Goal: Task Accomplishment & Management: Complete application form

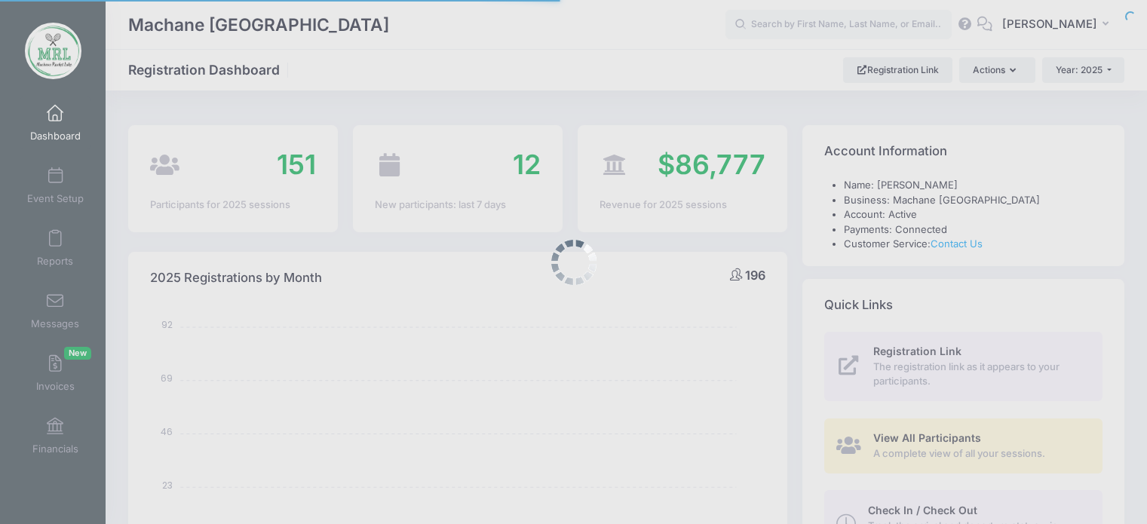
select select
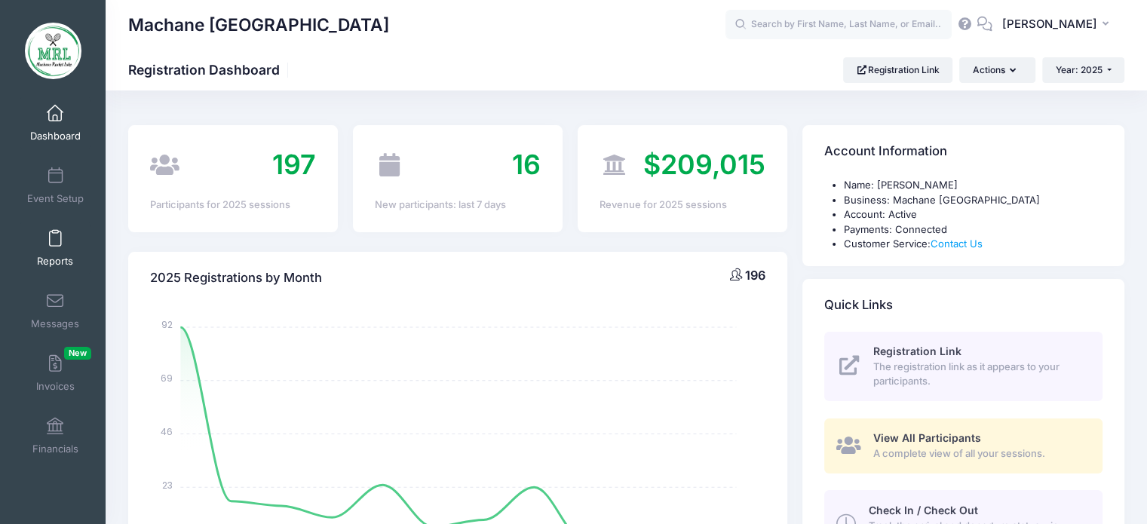
click at [59, 246] on link "Reports" at bounding box center [56, 248] width 72 height 53
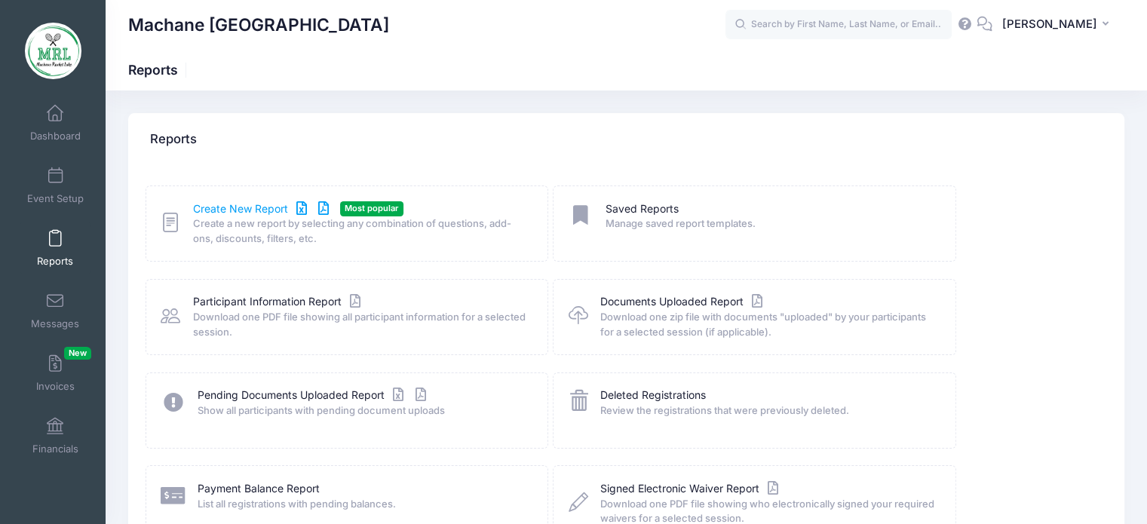
click at [242, 210] on link "Create New Report" at bounding box center [263, 209] width 140 height 16
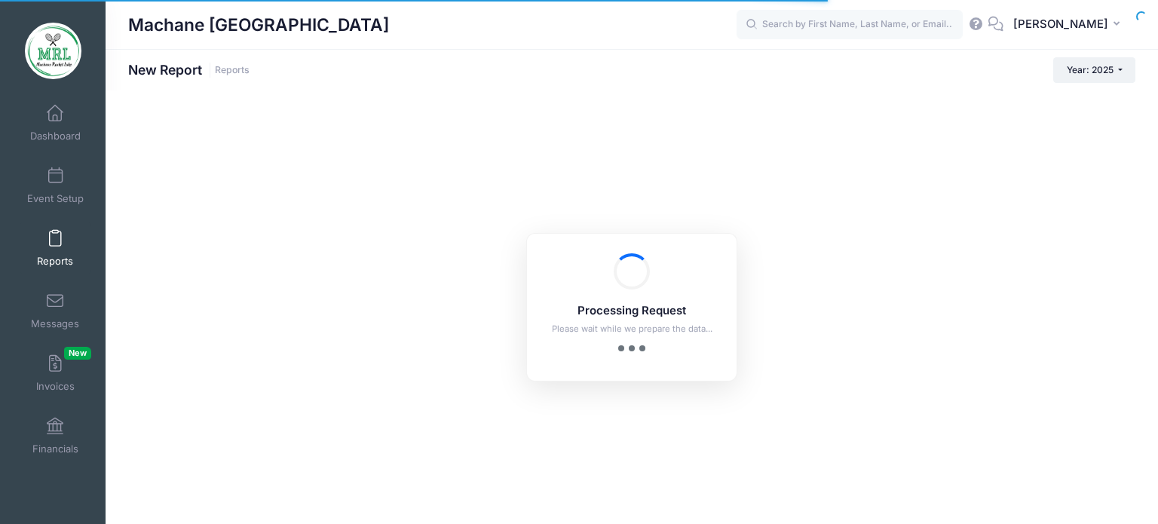
checkbox input "true"
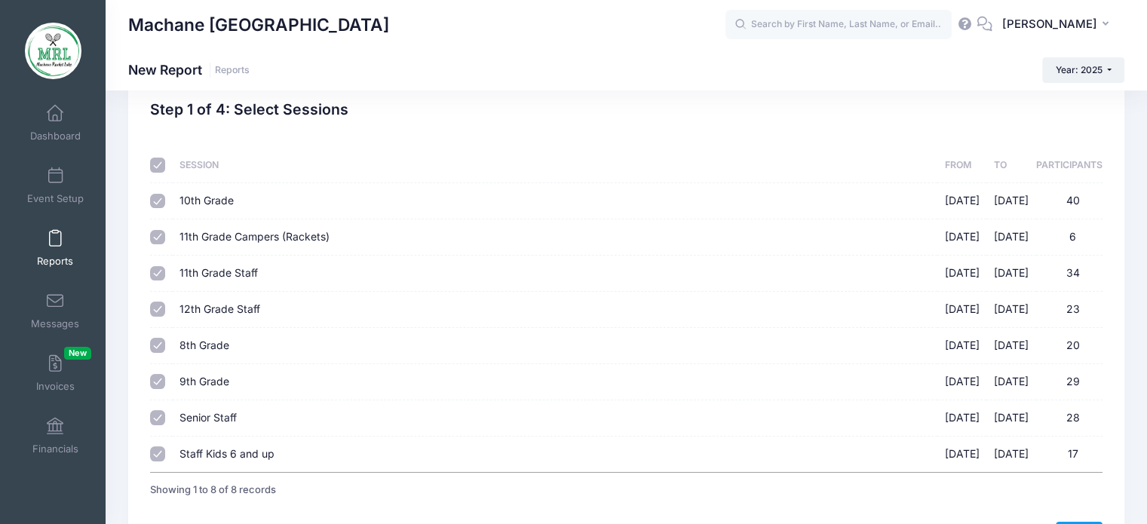
scroll to position [75, 0]
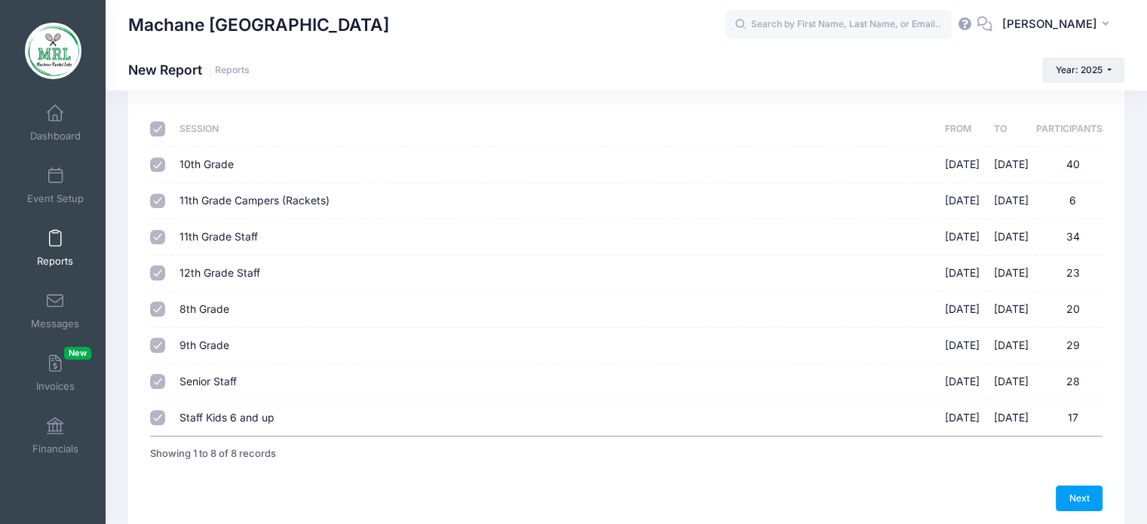
click at [158, 127] on input "checkbox" at bounding box center [157, 128] width 15 height 15
checkbox input "false"
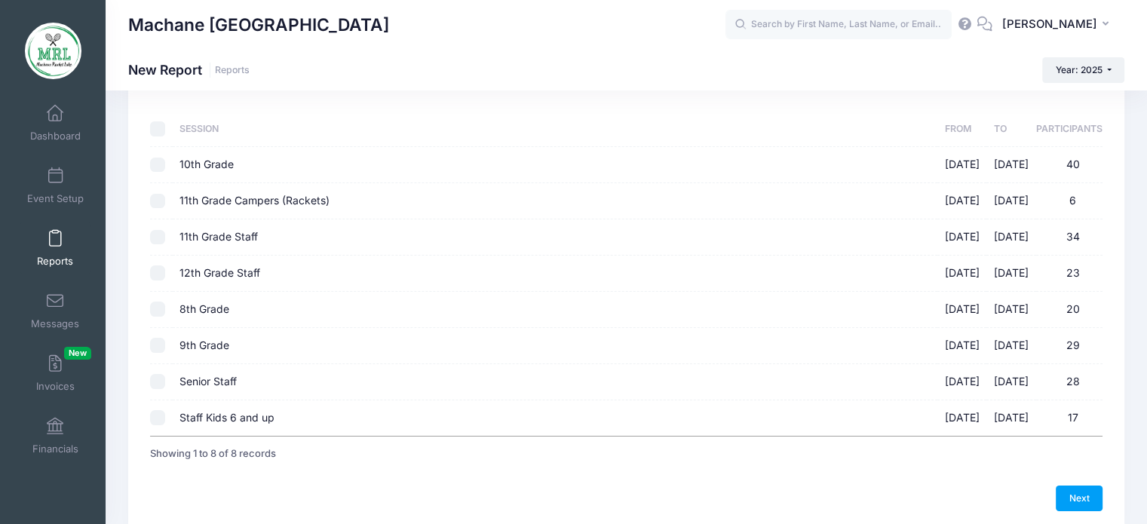
checkbox input "false"
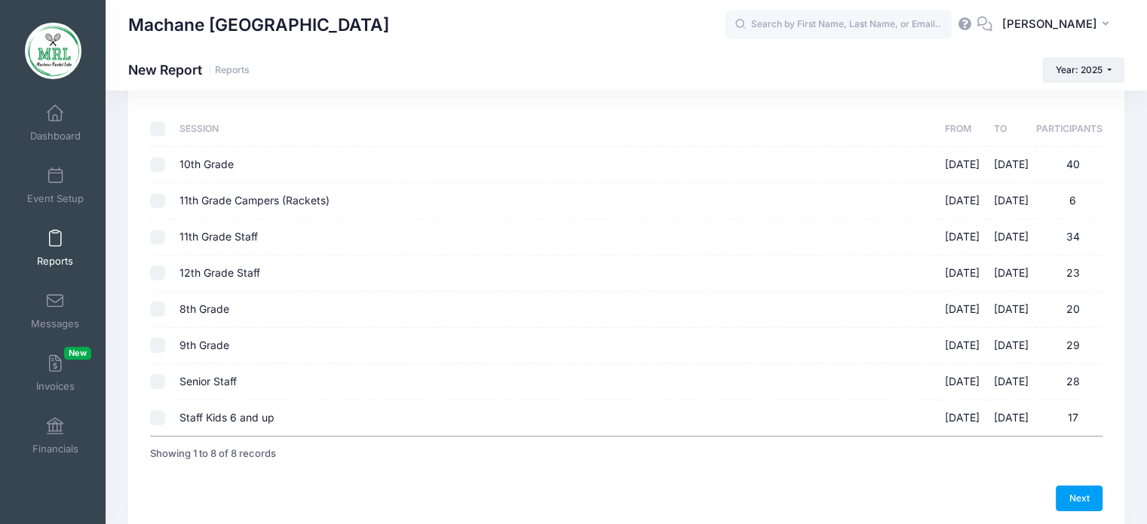
click at [165, 237] on td at bounding box center [161, 237] width 22 height 36
click at [156, 238] on input "11th Grade Staff 08/14/2025 - 08/28/2025 34" at bounding box center [157, 237] width 15 height 15
checkbox input "true"
click at [160, 274] on input "12th Grade Staff [DATE] - [DATE] 23" at bounding box center [157, 272] width 15 height 15
checkbox input "true"
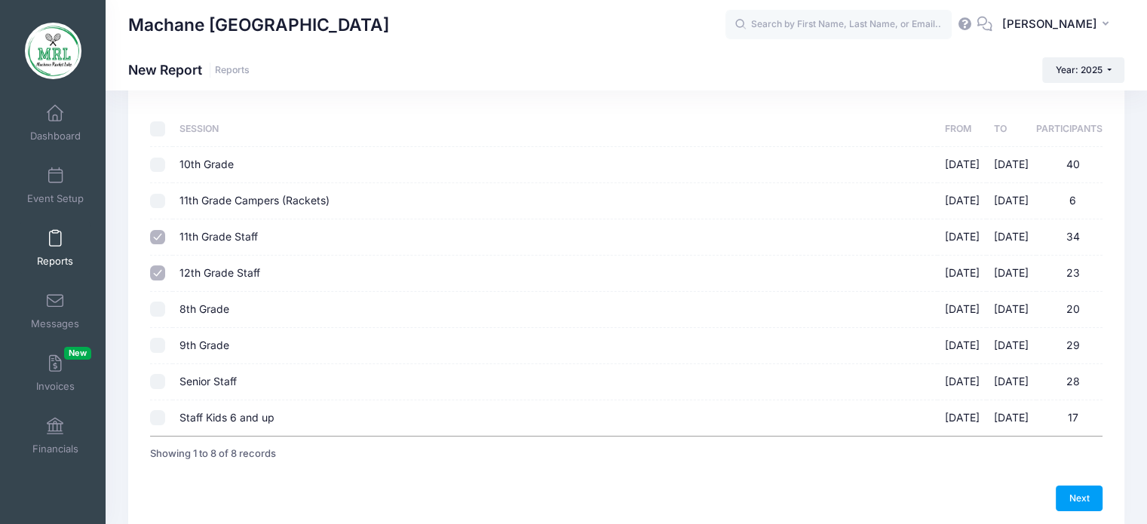
click at [162, 381] on input "Senior Staff 08/14/2025 - 08/28/2025 28" at bounding box center [157, 381] width 15 height 15
checkbox input "true"
click at [1059, 496] on link "Next" at bounding box center [1079, 499] width 47 height 26
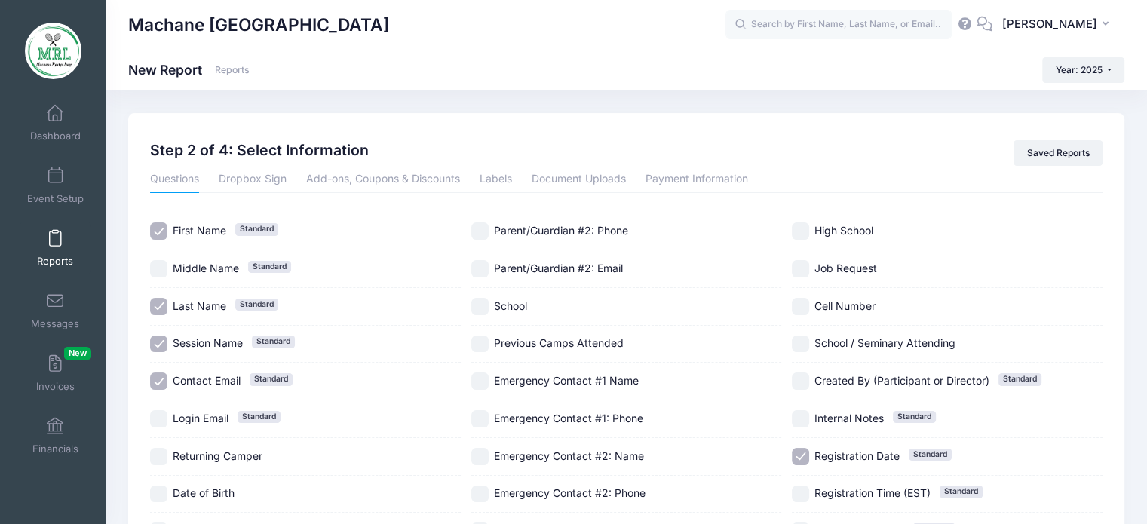
click at [171, 336] on label "Session Name Standard" at bounding box center [305, 344] width 311 height 17
checkbox input "false"
click at [157, 378] on input "Contact Email Standard" at bounding box center [158, 380] width 17 height 17
checkbox input "false"
click at [807, 455] on input "Registration Date Standard" at bounding box center [800, 456] width 17 height 17
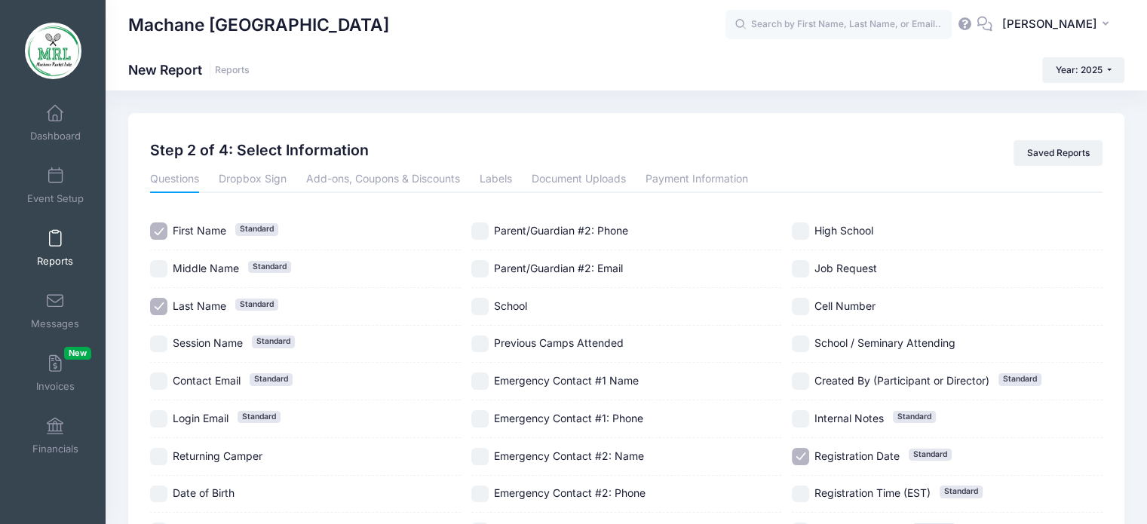
checkbox input "false"
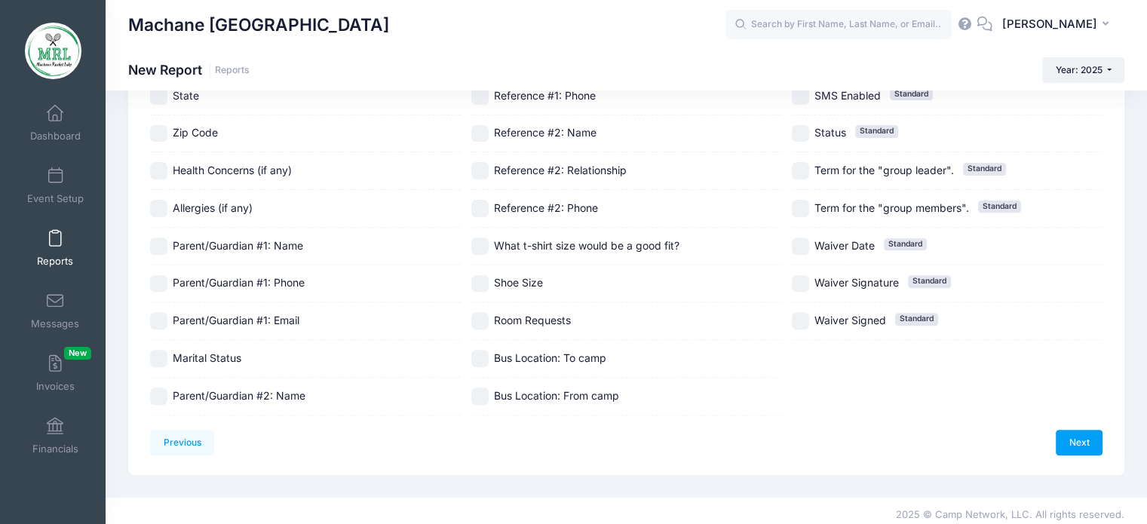
scroll to position [515, 0]
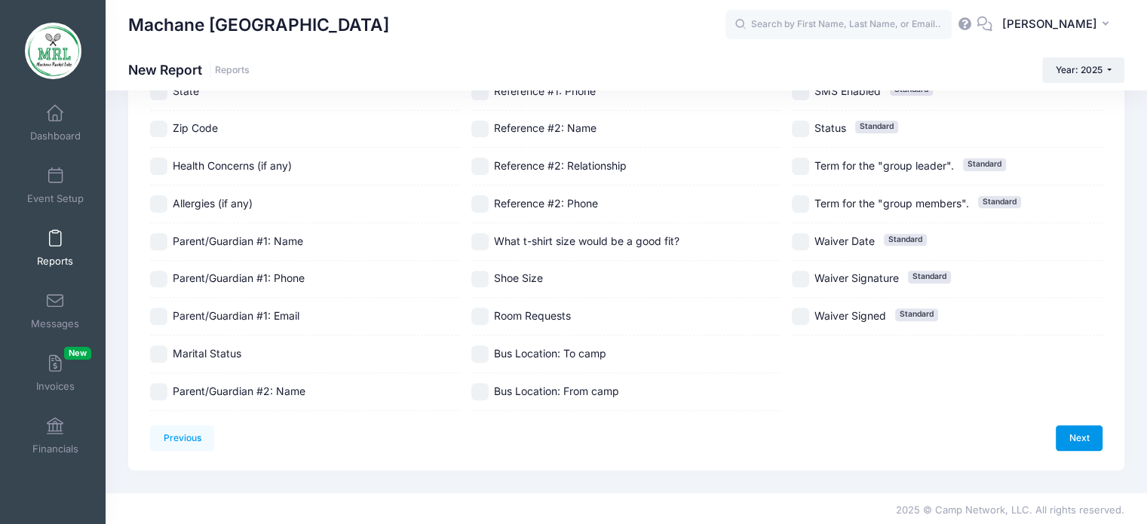
click at [1083, 434] on link "Next" at bounding box center [1079, 438] width 47 height 26
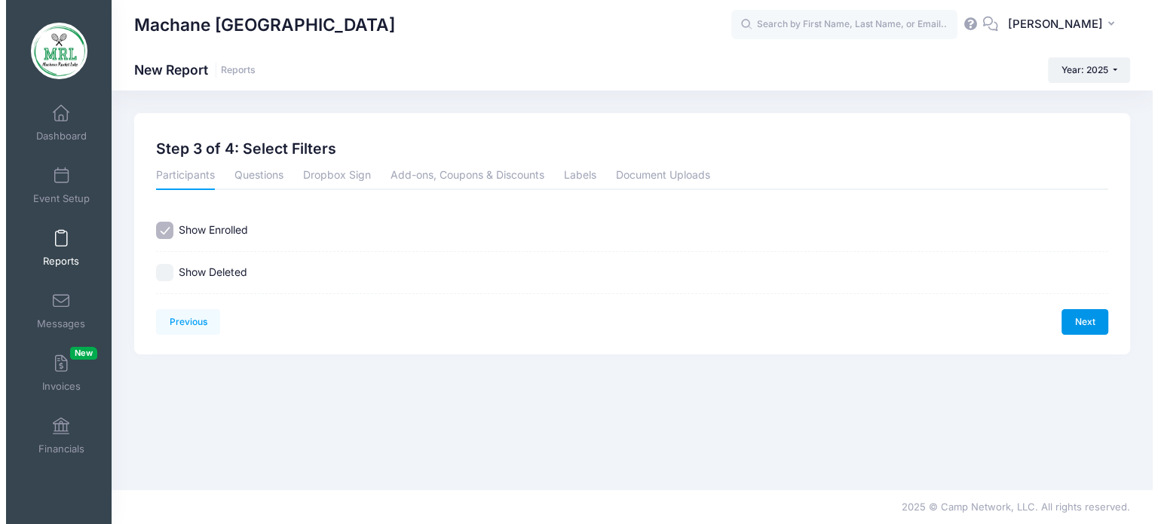
scroll to position [0, 0]
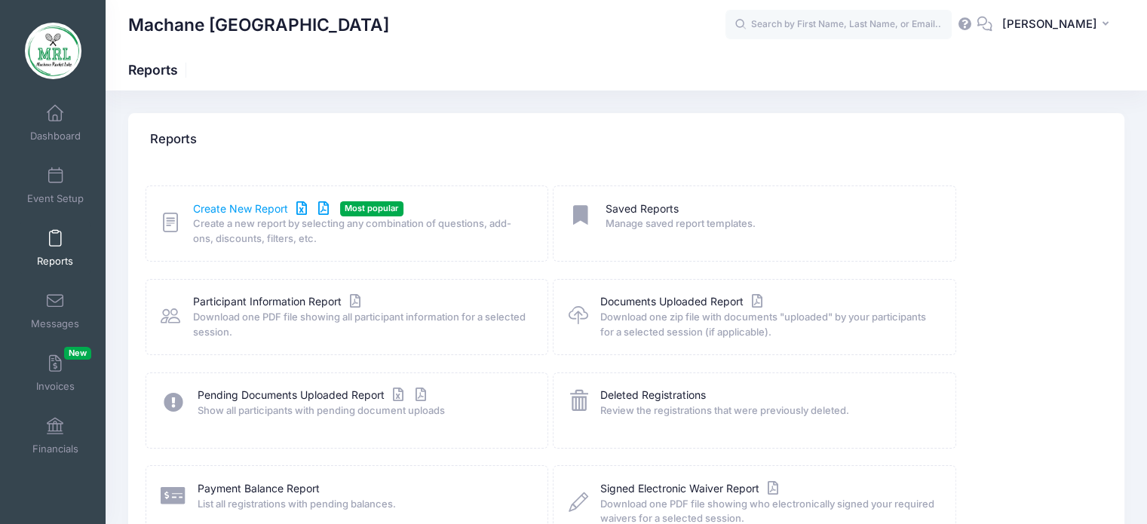
click at [250, 202] on link "Create New Report" at bounding box center [263, 209] width 140 height 16
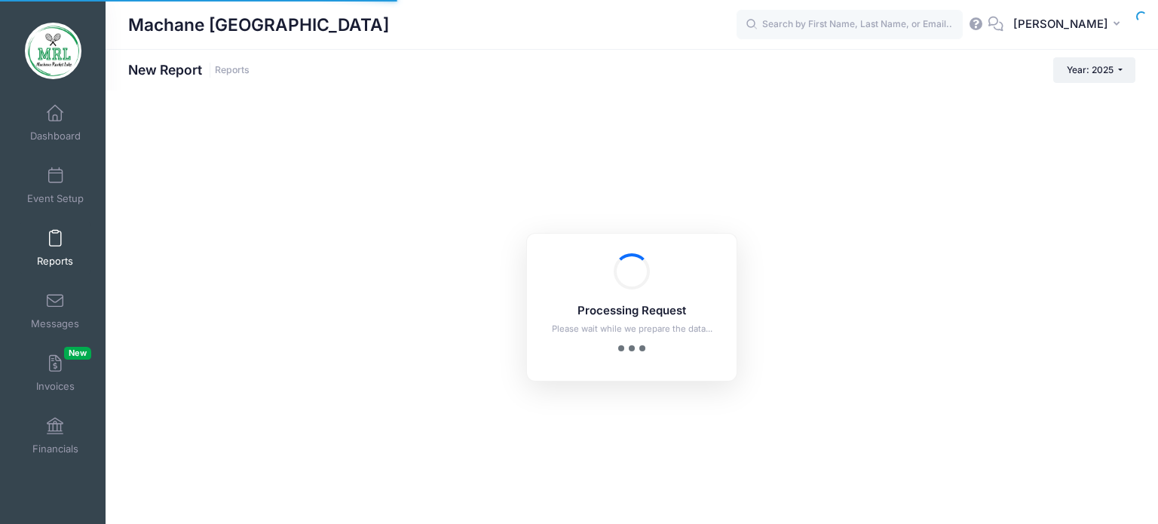
checkbox input "true"
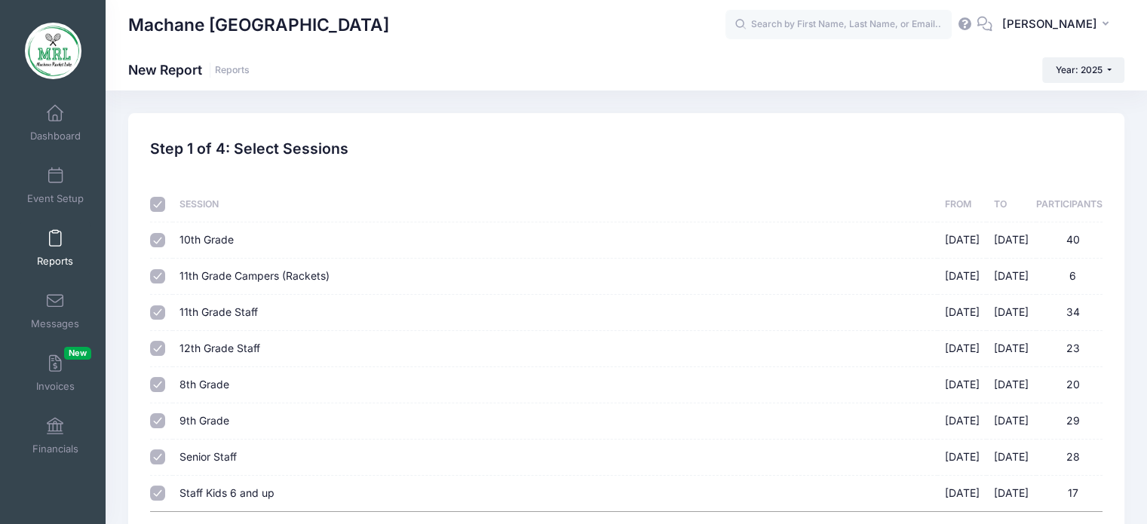
click at [155, 202] on input "checkbox" at bounding box center [157, 204] width 15 height 15
checkbox input "false"
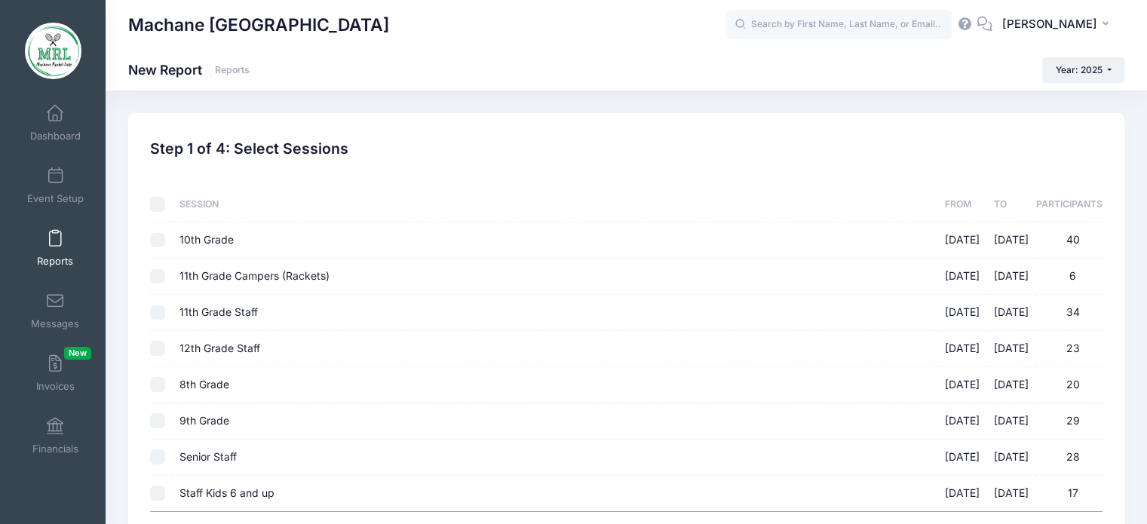
checkbox input "false"
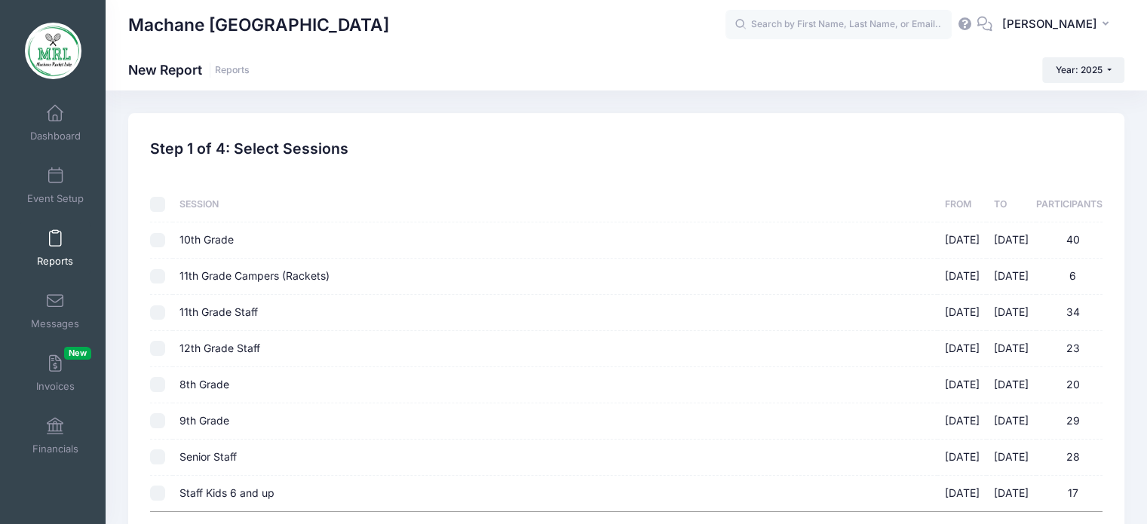
click at [155, 309] on input "11th Grade Staff [DATE] - [DATE] 34" at bounding box center [157, 312] width 15 height 15
checkbox input "true"
click at [157, 345] on input "12th Grade Staff 08/14/2025 - 08/28/2025 23" at bounding box center [157, 348] width 15 height 15
checkbox input "true"
click at [155, 458] on input "Senior Staff [DATE] - [DATE] 28" at bounding box center [157, 456] width 15 height 15
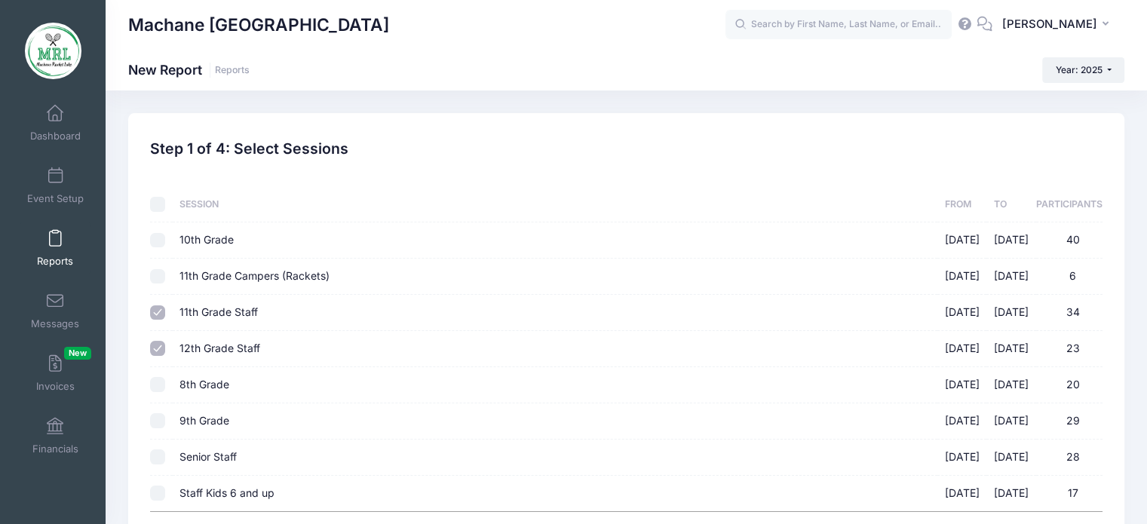
checkbox input "true"
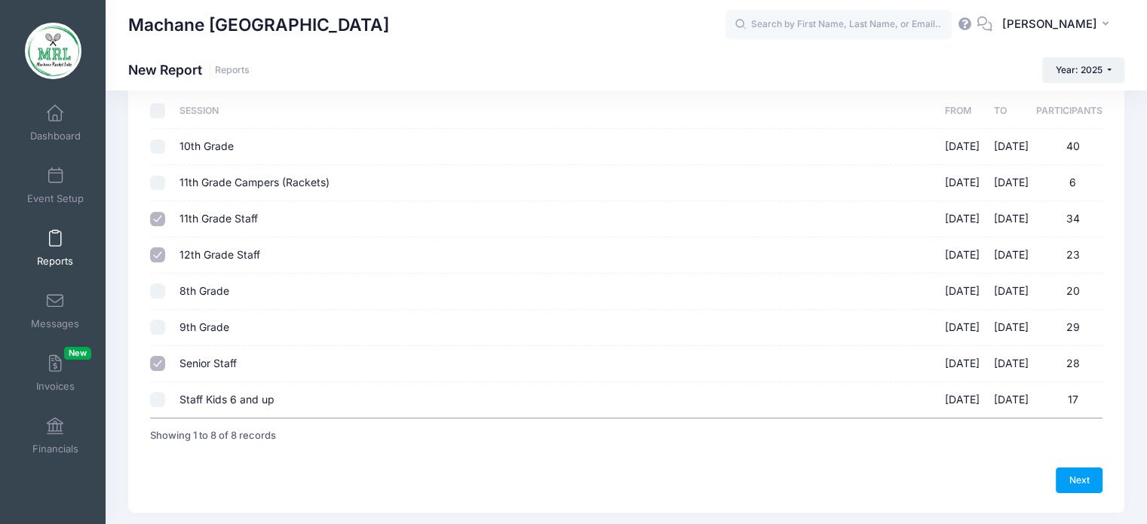
scroll to position [109, 0]
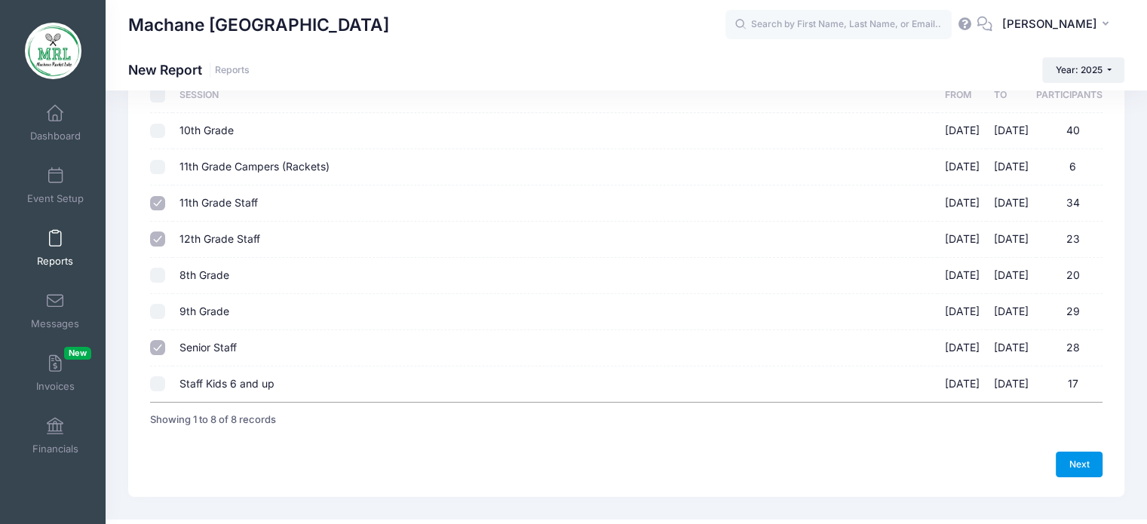
click at [1071, 462] on link "Next" at bounding box center [1079, 465] width 47 height 26
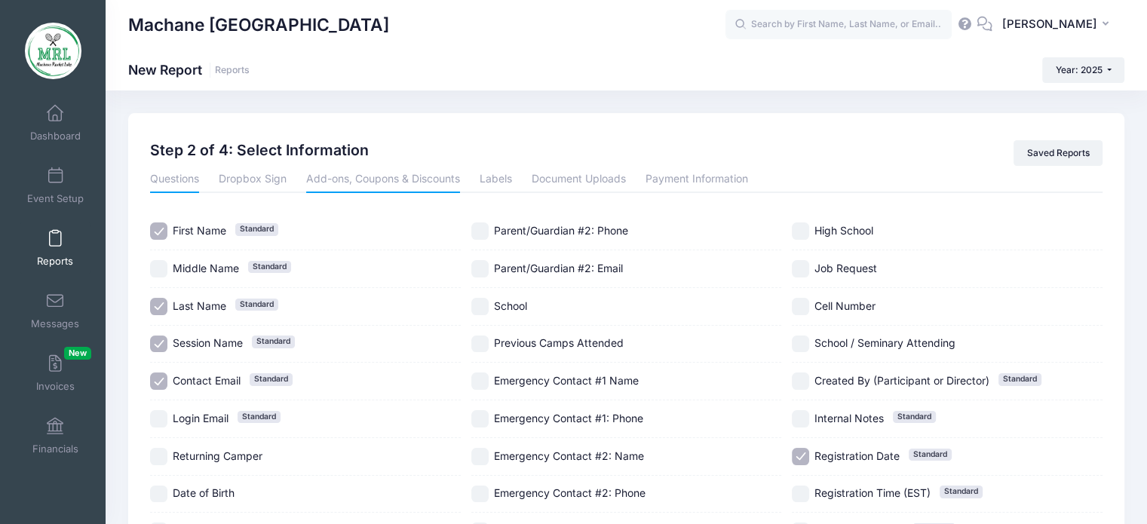
click at [406, 178] on link "Add-ons, Coupons & Discounts" at bounding box center [383, 179] width 154 height 27
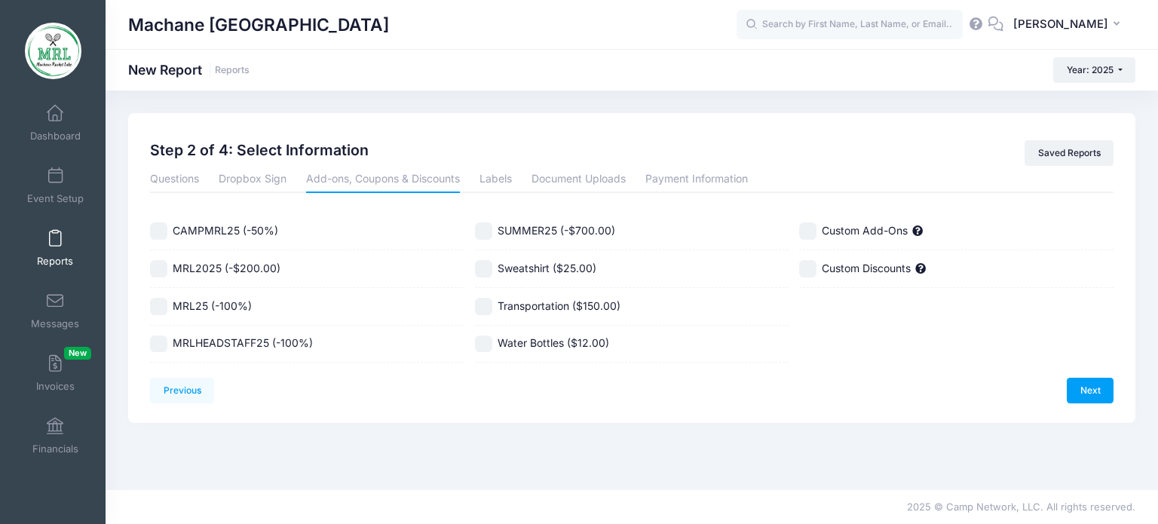
click at [486, 342] on input "Water Bottles ($12.00)" at bounding box center [483, 344] width 17 height 17
checkbox input "true"
click at [1080, 388] on link "Next" at bounding box center [1090, 391] width 47 height 26
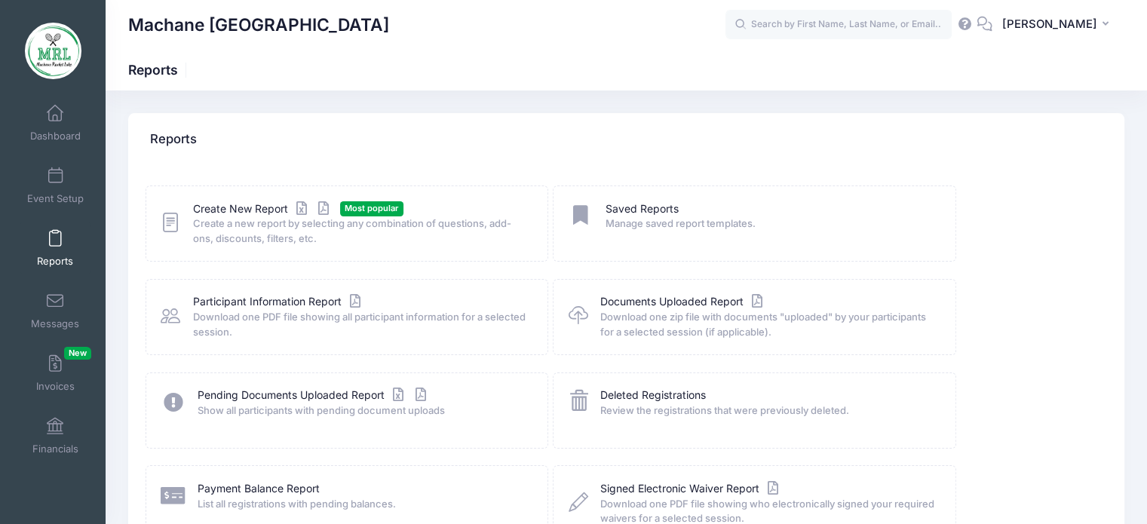
click at [231, 216] on span "Create a new report by selecting any combination of questions, add-ons, discoun…" at bounding box center [360, 230] width 335 height 29
click at [259, 207] on link "Create New Report" at bounding box center [263, 209] width 140 height 16
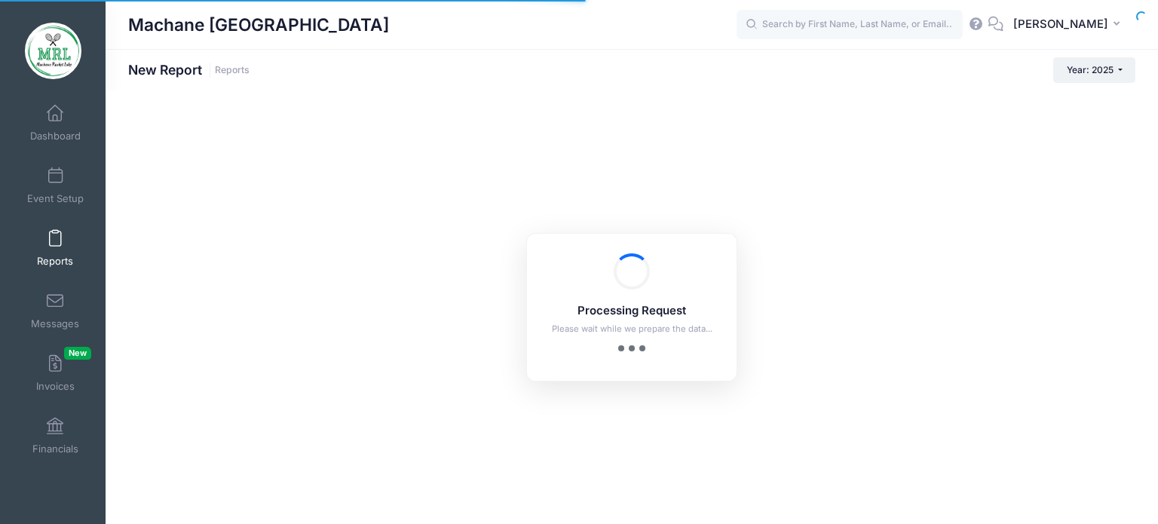
checkbox input "true"
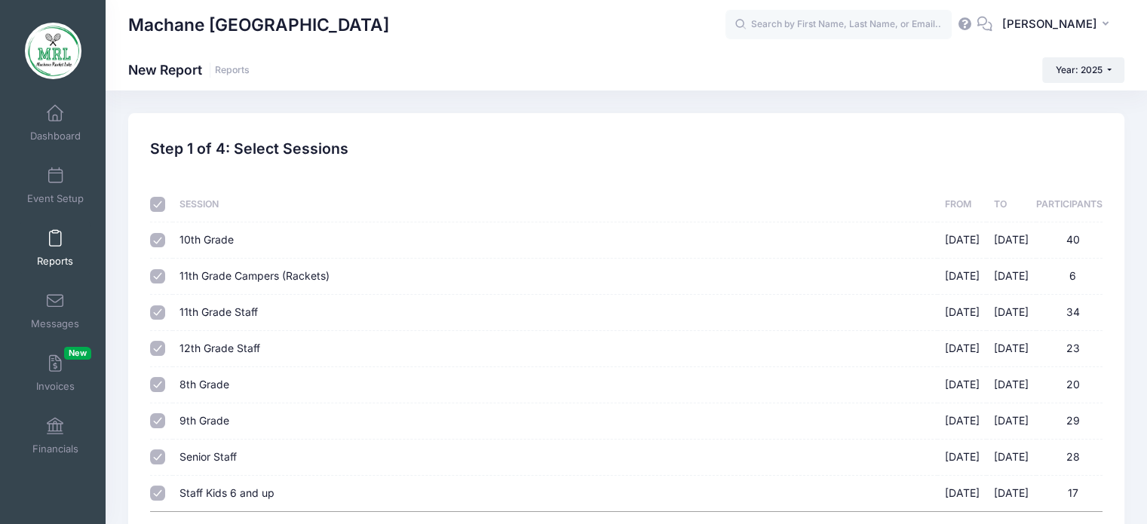
click at [155, 207] on input "checkbox" at bounding box center [157, 204] width 15 height 15
checkbox input "false"
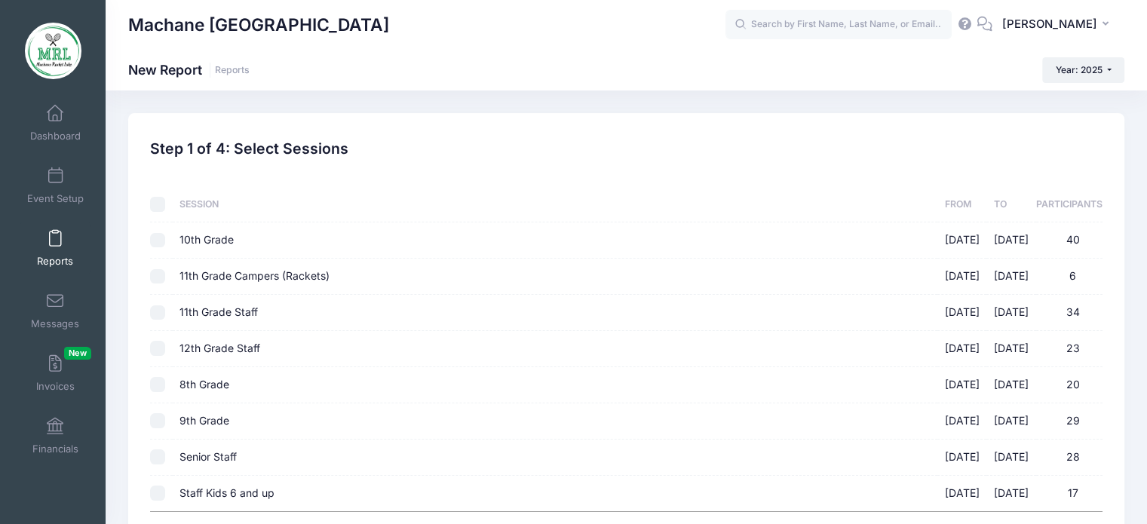
checkbox input "false"
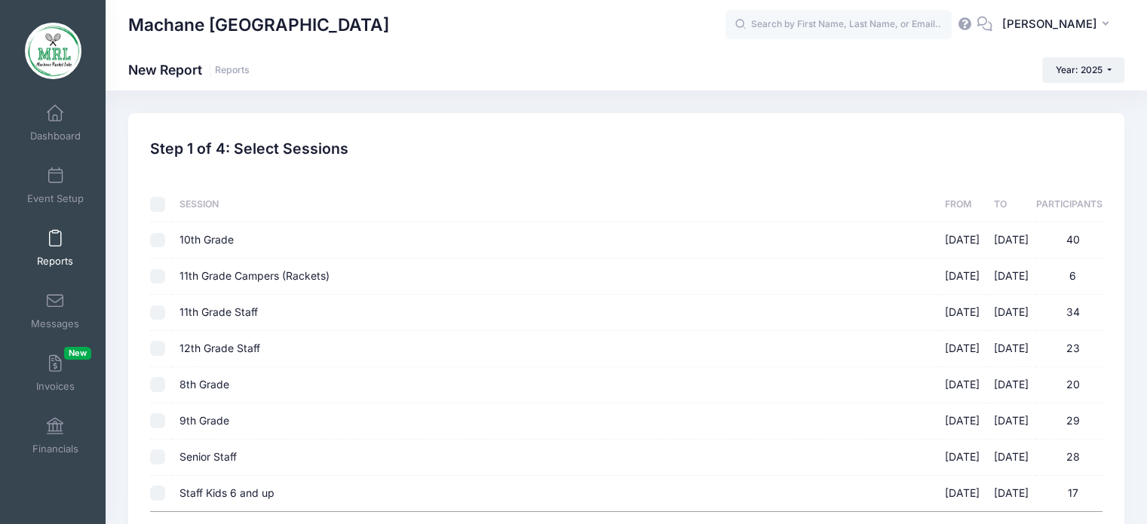
click at [155, 310] on input "11th Grade Staff 08/14/2025 - 08/28/2025 34" at bounding box center [157, 312] width 15 height 15
checkbox input "true"
click at [163, 354] on div at bounding box center [157, 348] width 15 height 15
click at [154, 455] on input "Senior Staff [DATE] - [DATE] 28" at bounding box center [157, 456] width 15 height 15
checkbox input "true"
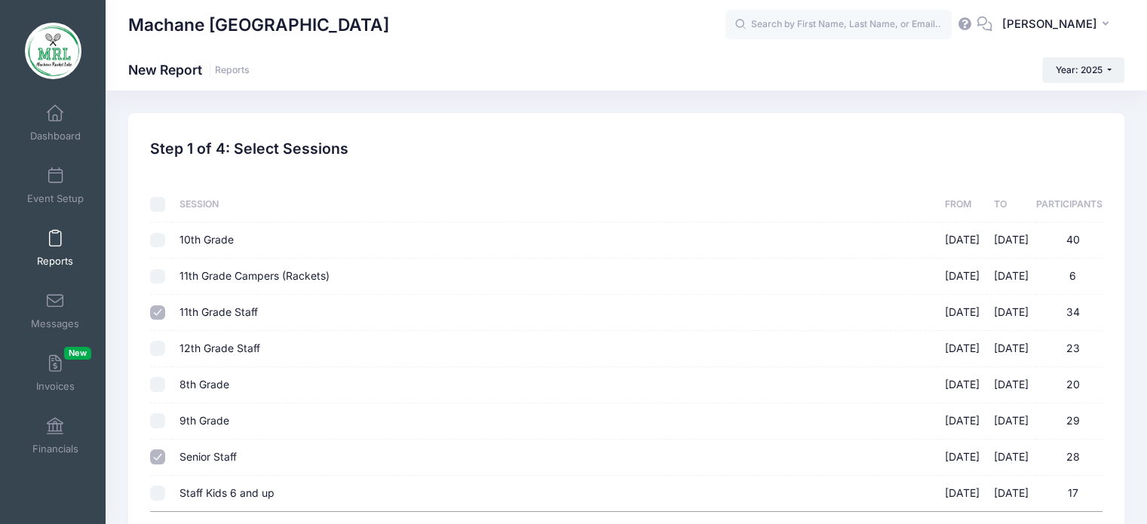
click at [163, 351] on input "12th Grade Staff [DATE] - [DATE] 23" at bounding box center [157, 348] width 15 height 15
checkbox input "true"
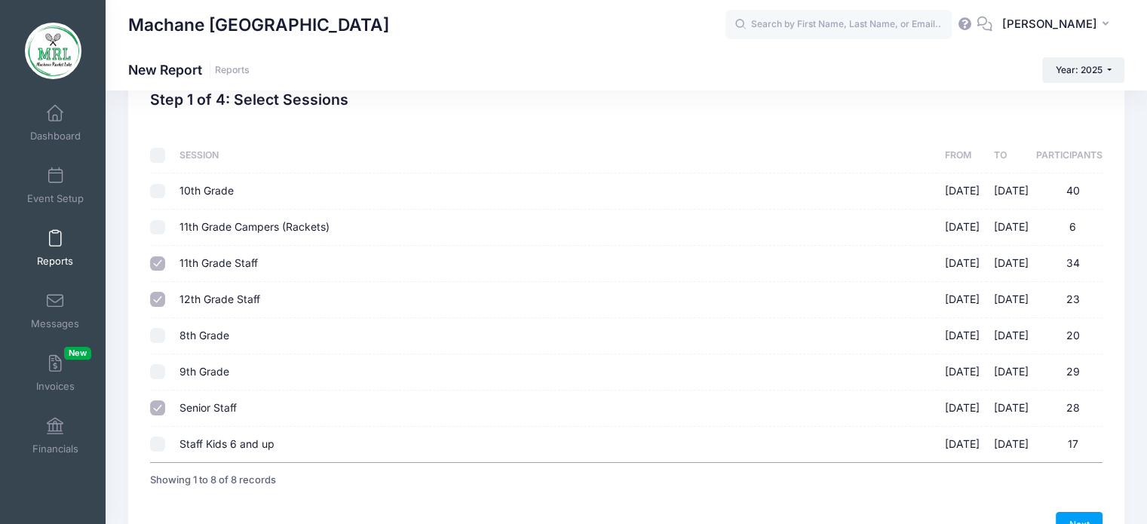
scroll to position [75, 0]
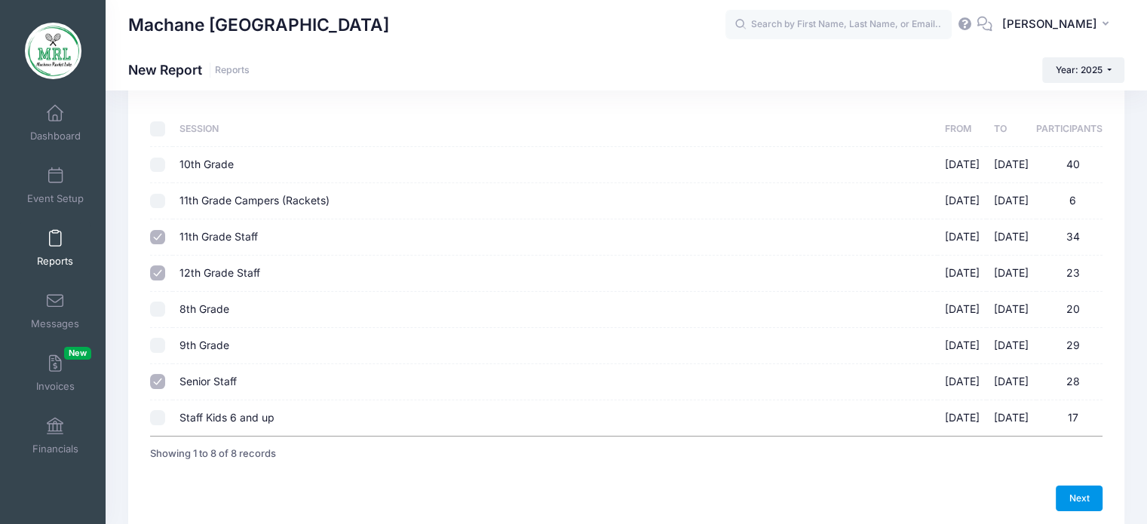
click at [1083, 502] on link "Next" at bounding box center [1079, 499] width 47 height 26
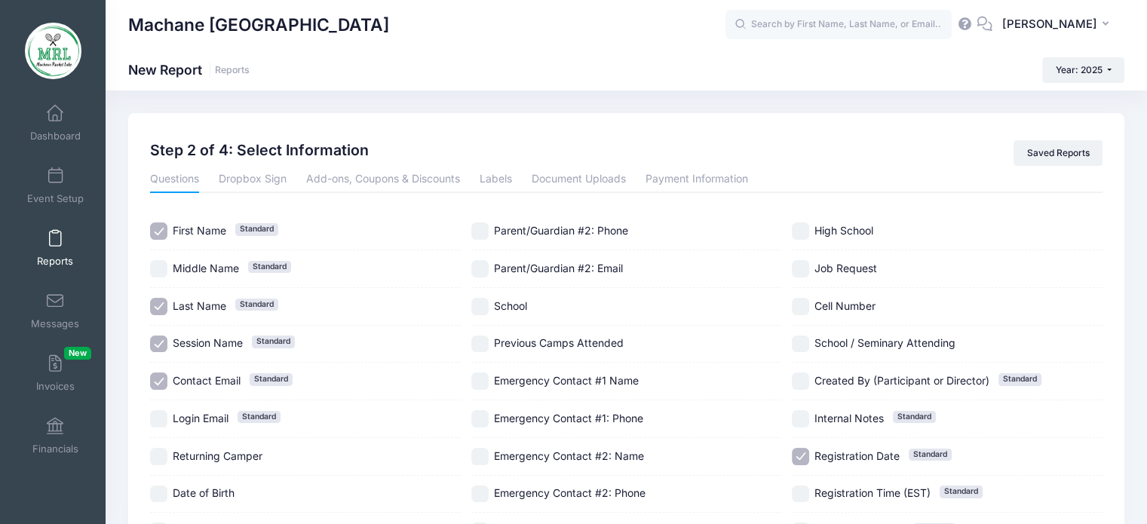
click at [792, 456] on input "Registration Date Standard" at bounding box center [800, 456] width 17 height 17
checkbox input "false"
click at [162, 333] on div "Session Name Standard" at bounding box center [305, 345] width 311 height 38
checkbox input "false"
click at [151, 375] on input "Contact Email Standard" at bounding box center [158, 380] width 17 height 17
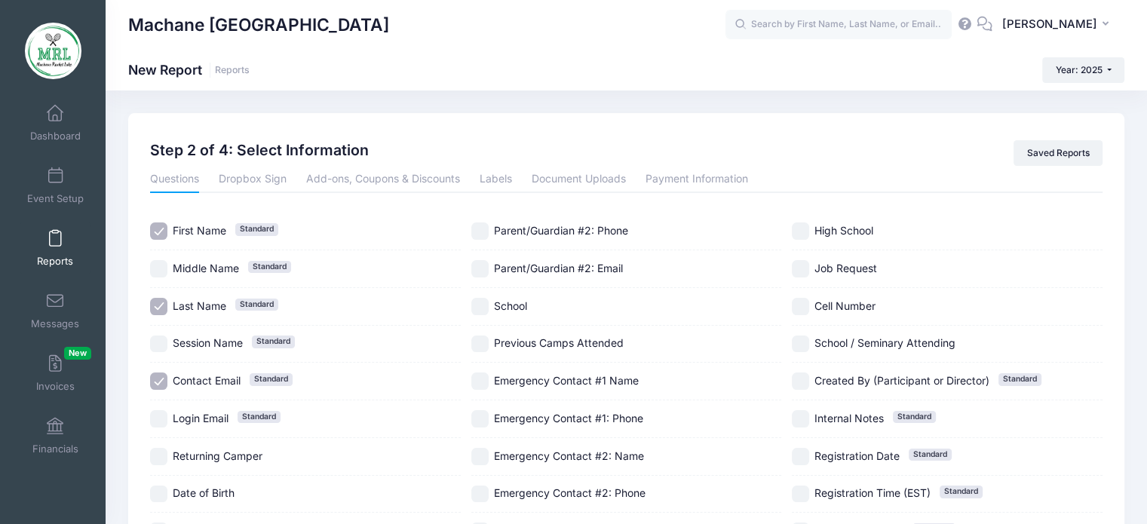
checkbox input "false"
click at [348, 183] on link "Add-ons, Coupons & Discounts" at bounding box center [383, 179] width 154 height 27
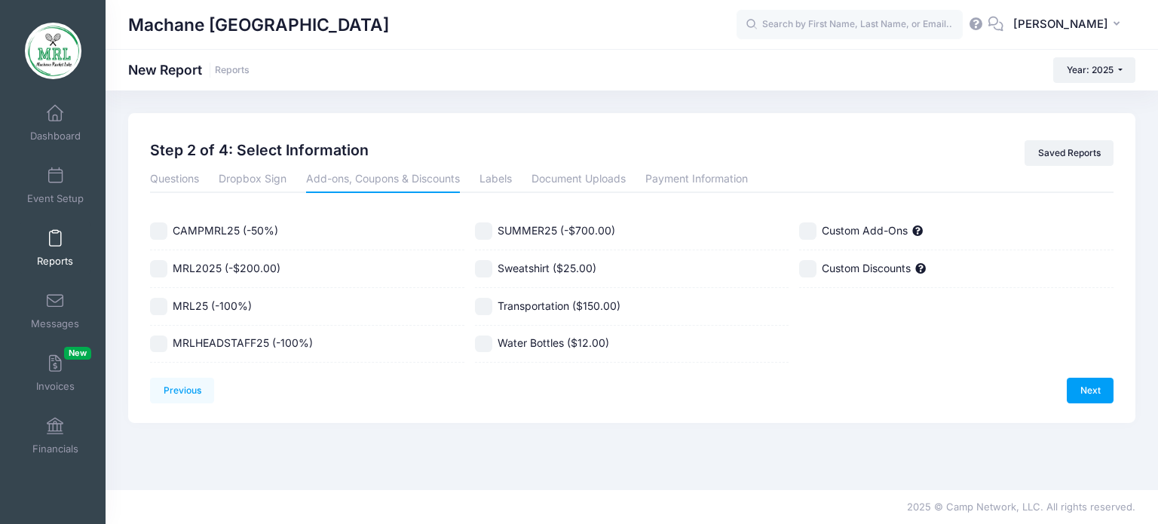
click at [486, 344] on input "Water Bottles ($12.00)" at bounding box center [483, 344] width 17 height 17
checkbox input "true"
click at [1079, 393] on link "Next" at bounding box center [1090, 391] width 47 height 26
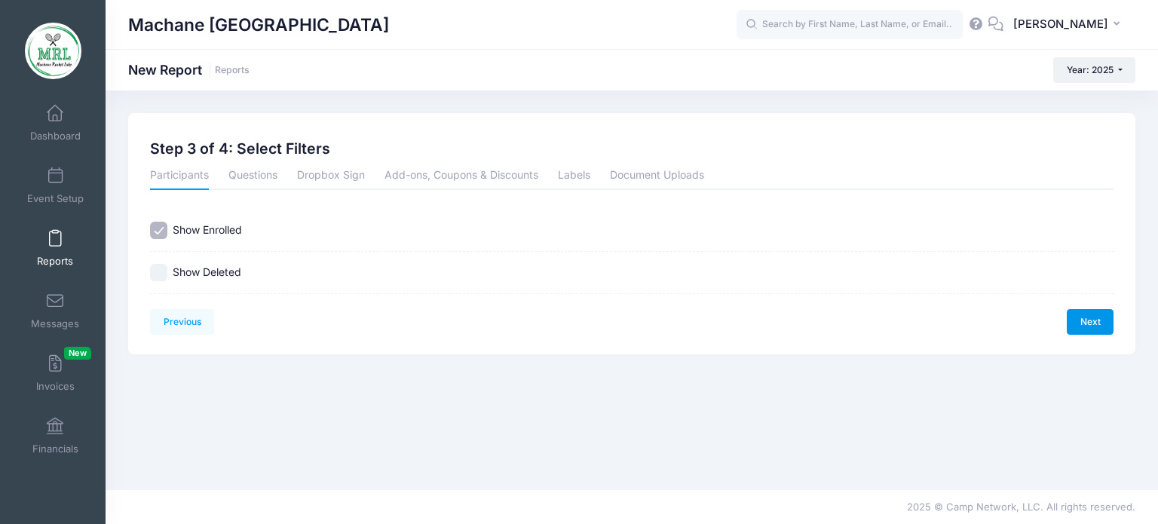
click at [1093, 317] on link "Next" at bounding box center [1090, 322] width 47 height 26
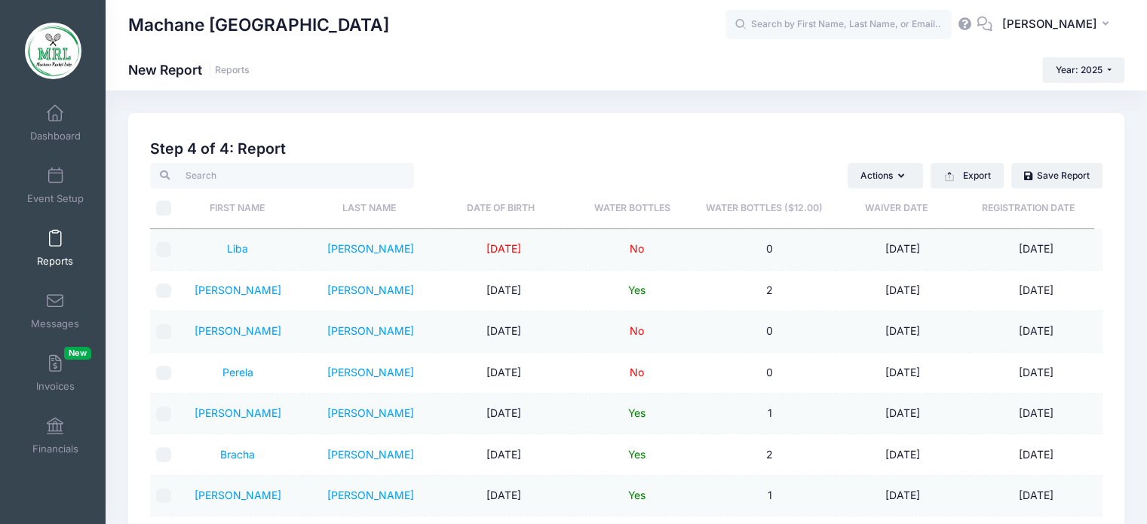
scroll to position [75, 0]
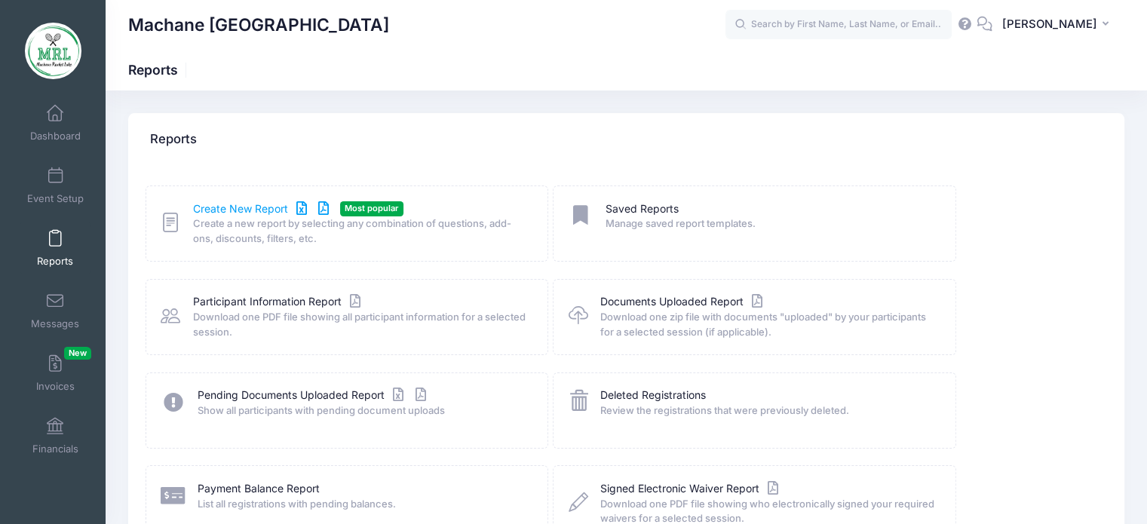
click at [219, 213] on link "Create New Report" at bounding box center [263, 209] width 140 height 16
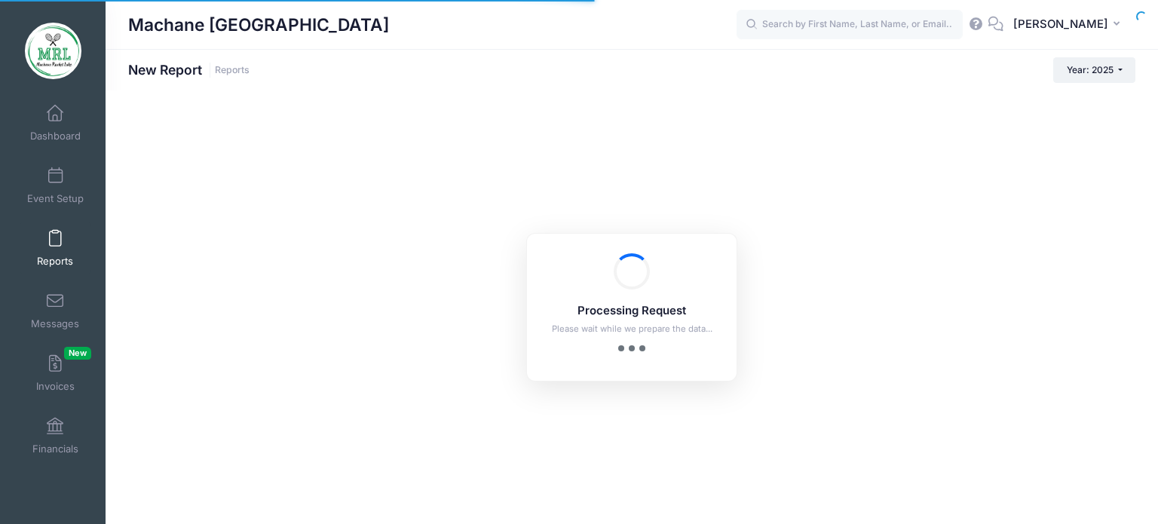
checkbox input "true"
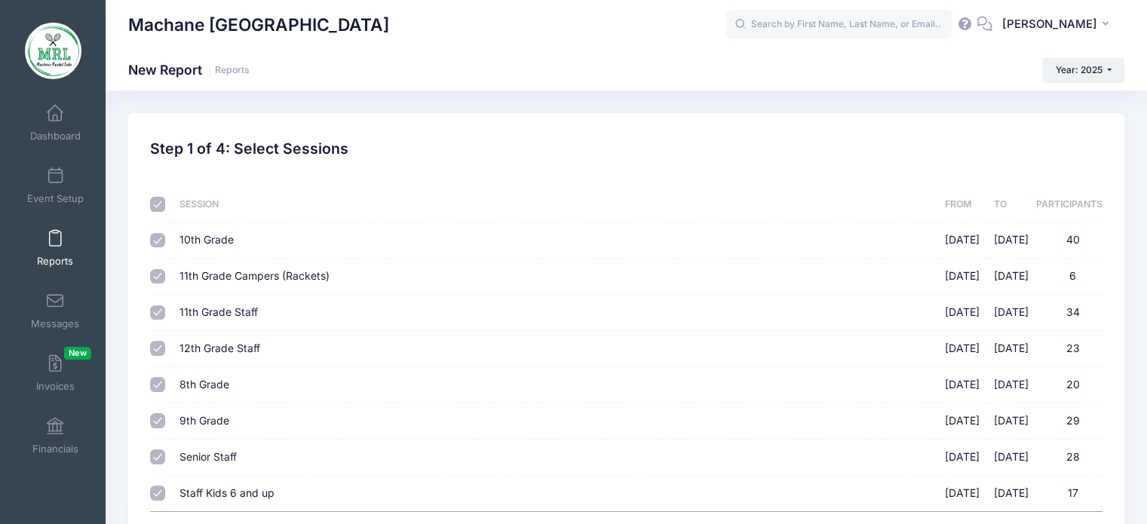
click at [158, 201] on input "checkbox" at bounding box center [157, 204] width 15 height 15
checkbox input "false"
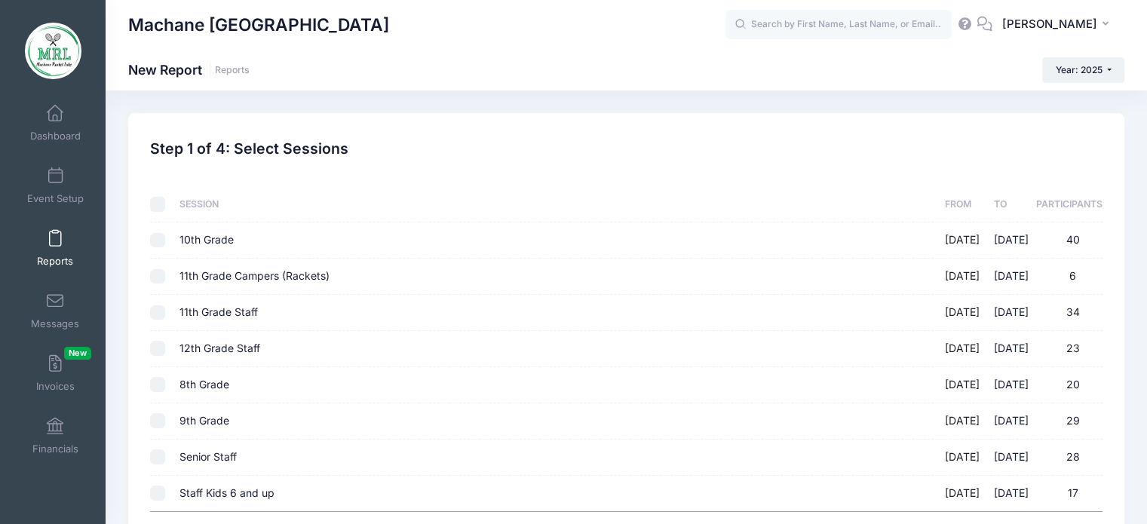
checkbox input "false"
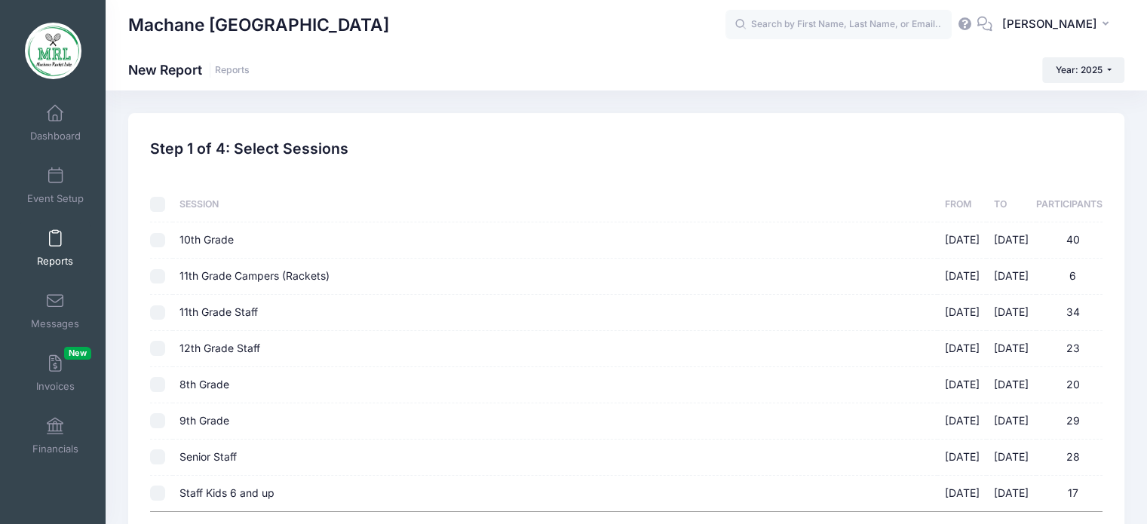
click at [160, 317] on input "11th Grade Staff 08/14/2025 - 08/28/2025 34" at bounding box center [157, 312] width 15 height 15
checkbox input "true"
click at [155, 348] on input "12th Grade Staff 08/14/2025 - 08/28/2025 23" at bounding box center [157, 348] width 15 height 15
checkbox input "true"
click at [156, 462] on input "Senior Staff 08/14/2025 - 08/28/2025 28" at bounding box center [157, 456] width 15 height 15
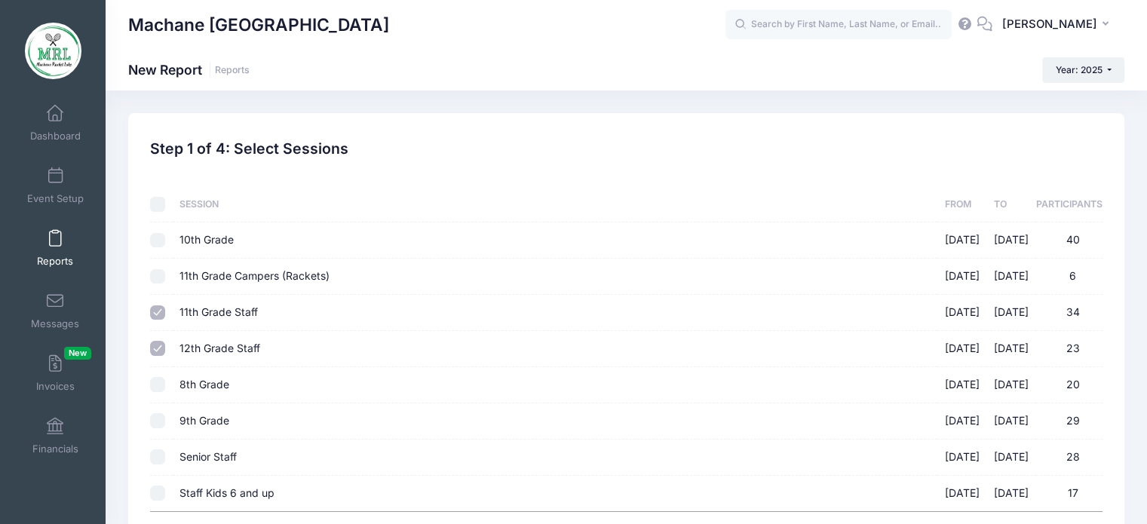
checkbox input "true"
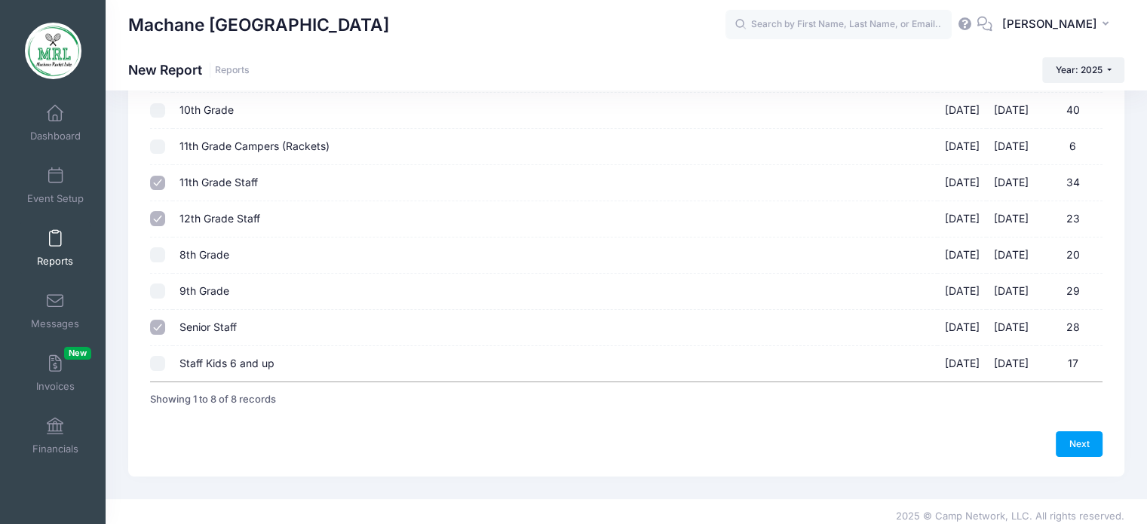
scroll to position [137, 0]
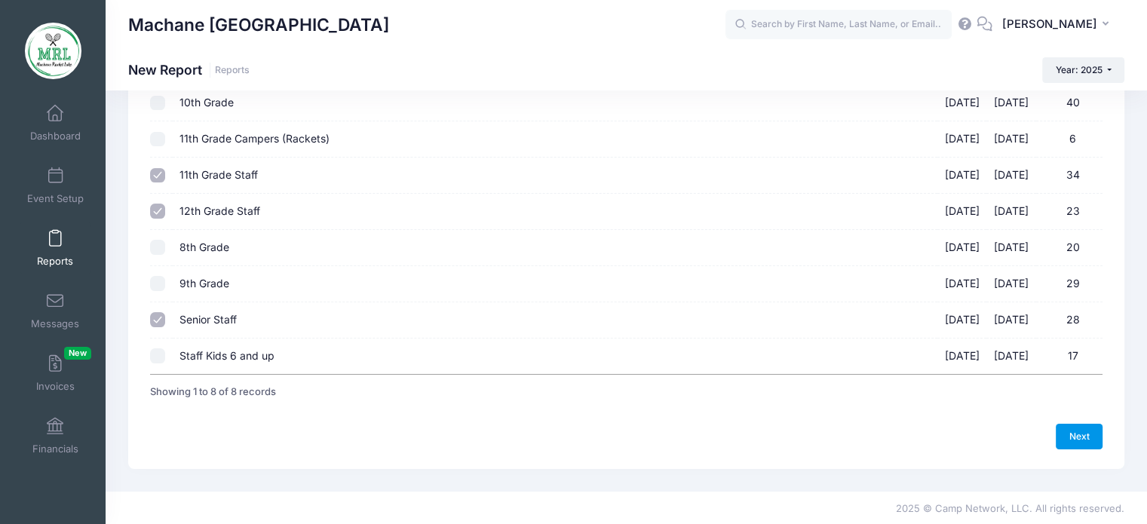
click at [1085, 432] on link "Next" at bounding box center [1079, 437] width 47 height 26
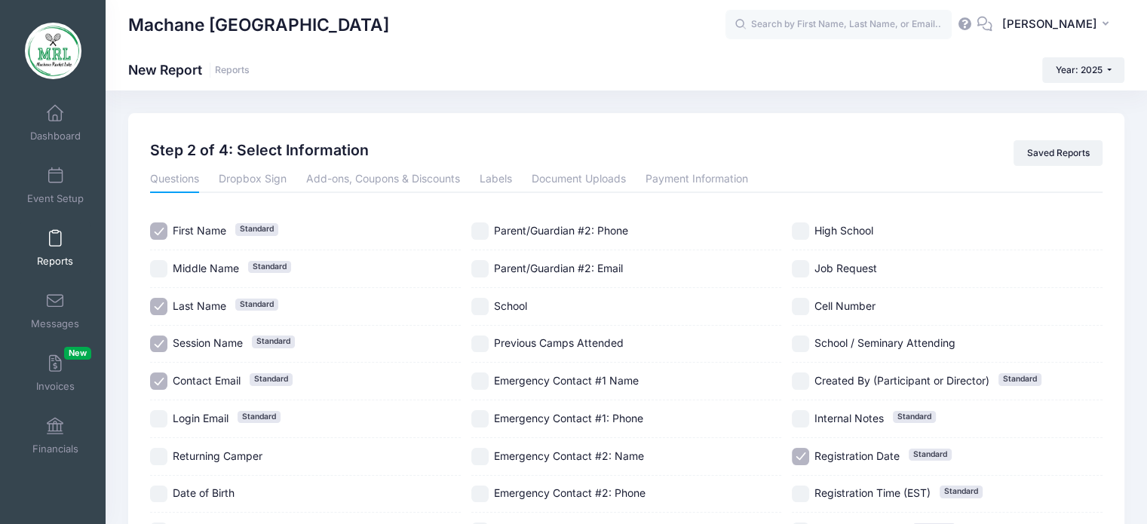
click at [166, 342] on input "Session Name Standard" at bounding box center [158, 344] width 17 height 17
checkbox input "false"
click at [152, 382] on input "Contact Email Standard" at bounding box center [158, 380] width 17 height 17
checkbox input "false"
click at [804, 455] on input "Registration Date Standard" at bounding box center [800, 456] width 17 height 17
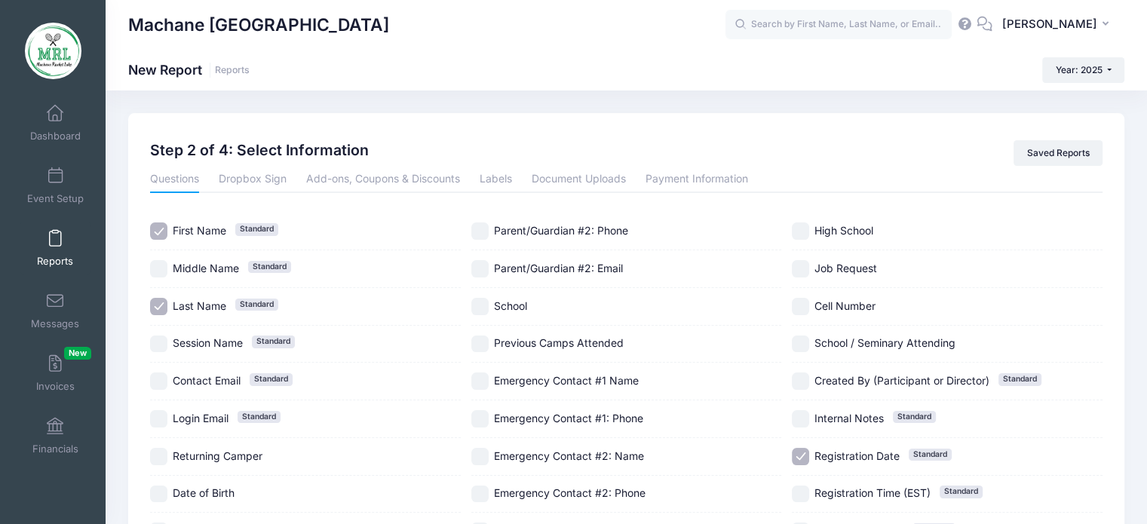
checkbox input "false"
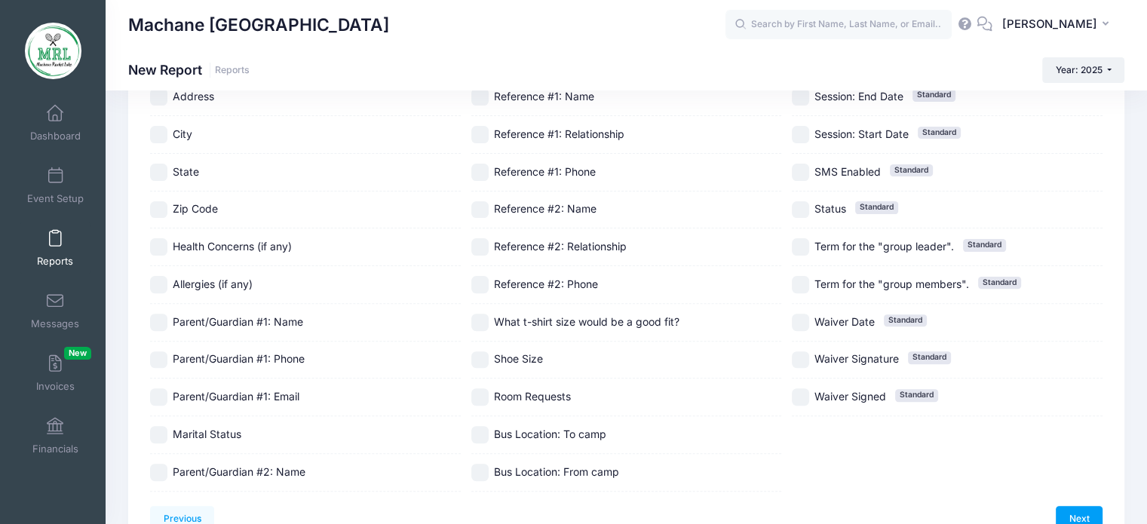
scroll to position [515, 0]
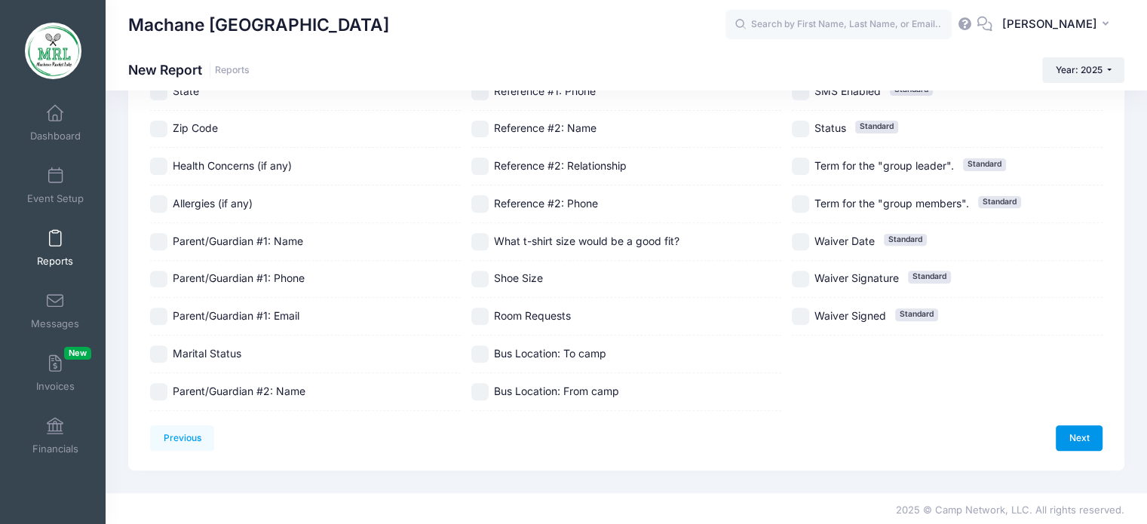
click at [1077, 437] on link "Next" at bounding box center [1079, 438] width 47 height 26
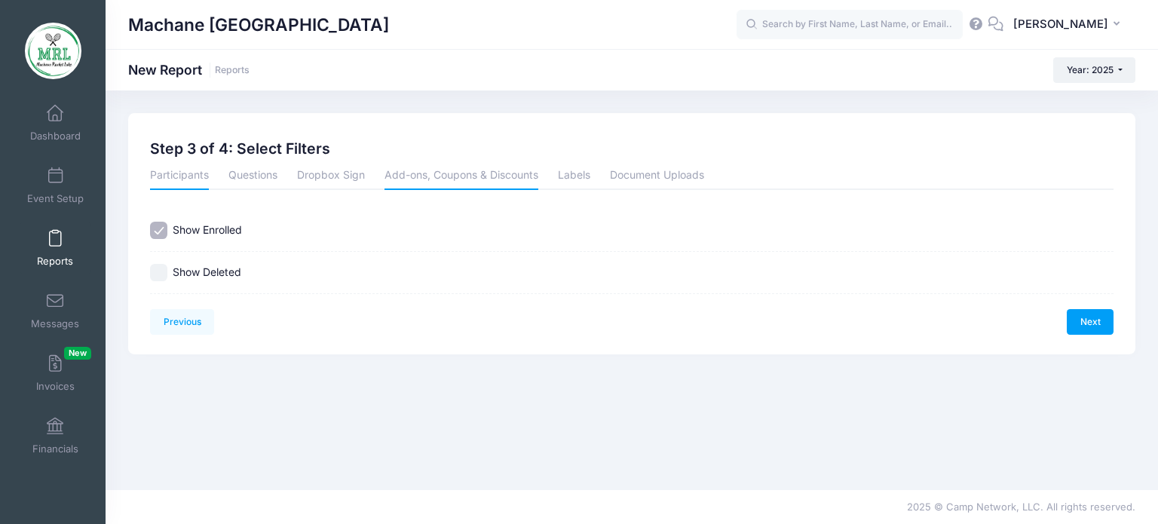
click at [441, 181] on link "Add-ons, Coupons & Discounts" at bounding box center [462, 176] width 154 height 27
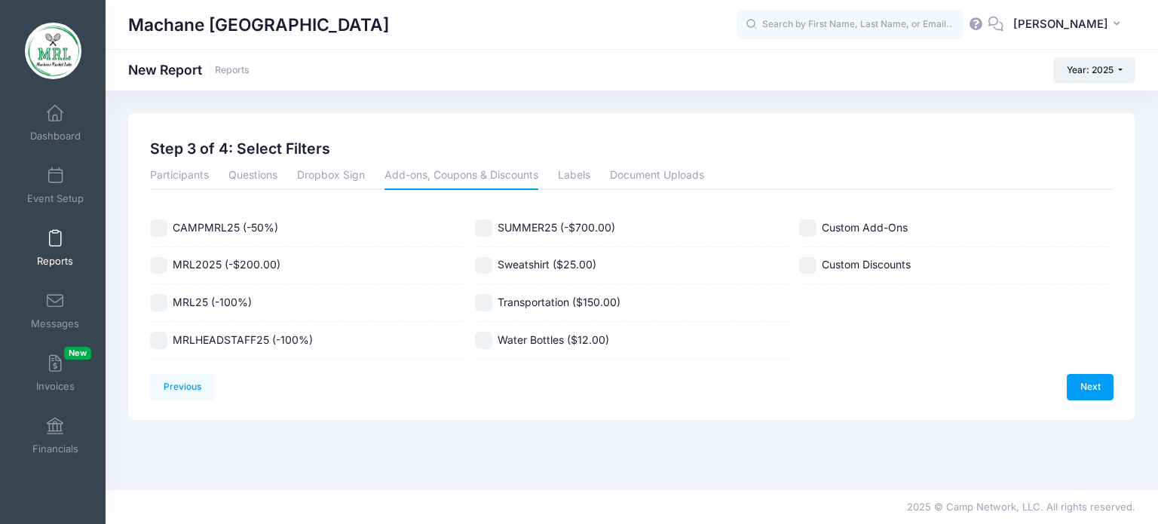
click at [490, 342] on input "Water Bottles ($12.00)" at bounding box center [483, 340] width 17 height 17
checkbox input "true"
click at [1108, 388] on link "Next" at bounding box center [1090, 387] width 47 height 26
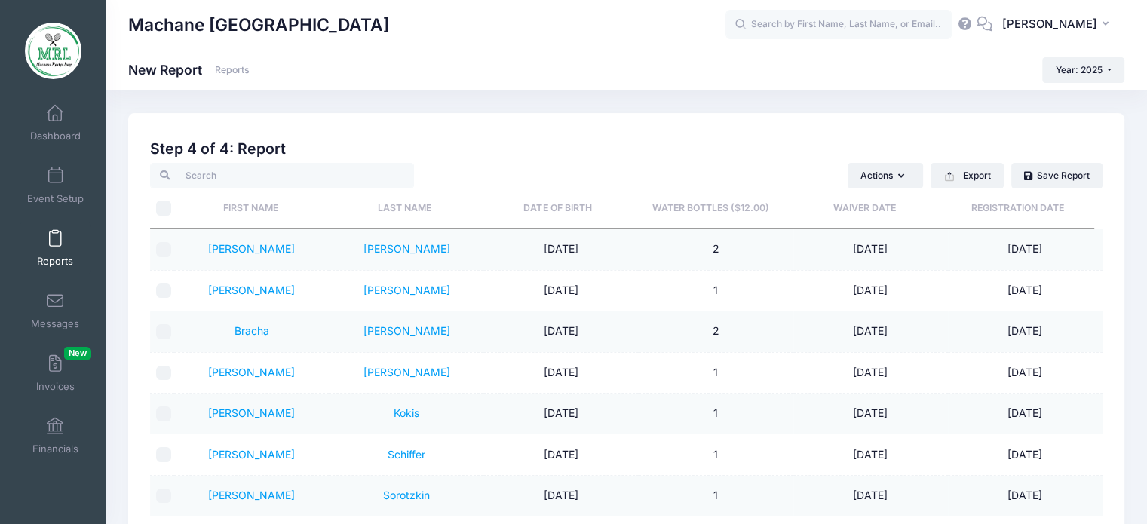
scroll to position [137, 0]
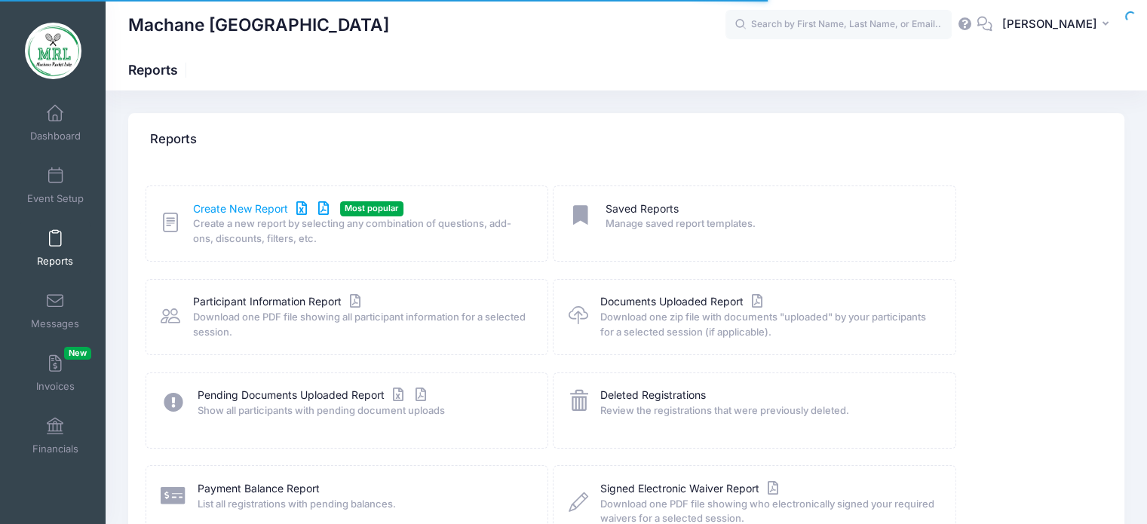
click at [227, 216] on link "Create New Report" at bounding box center [263, 209] width 140 height 16
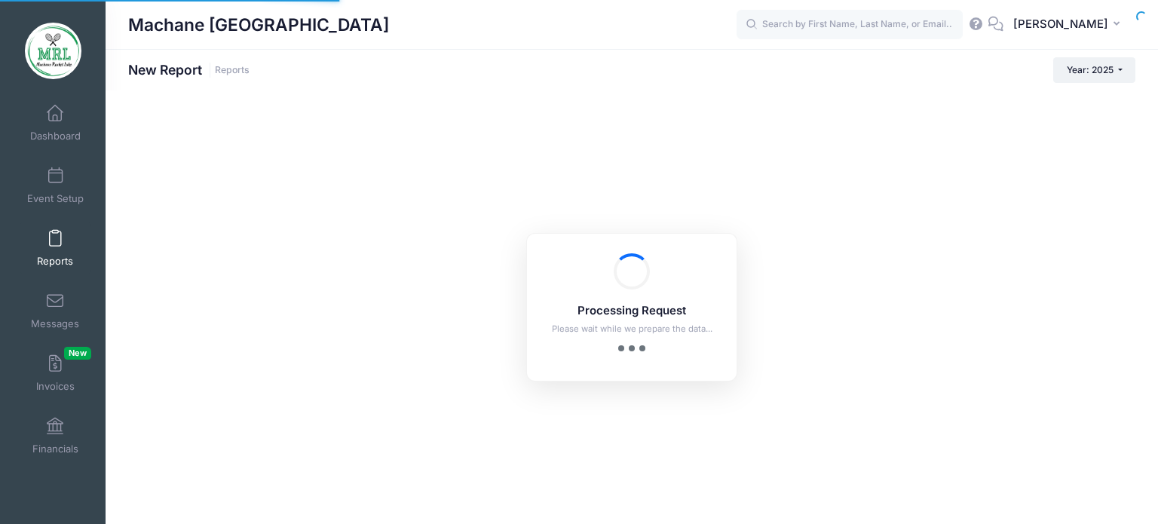
checkbox input "true"
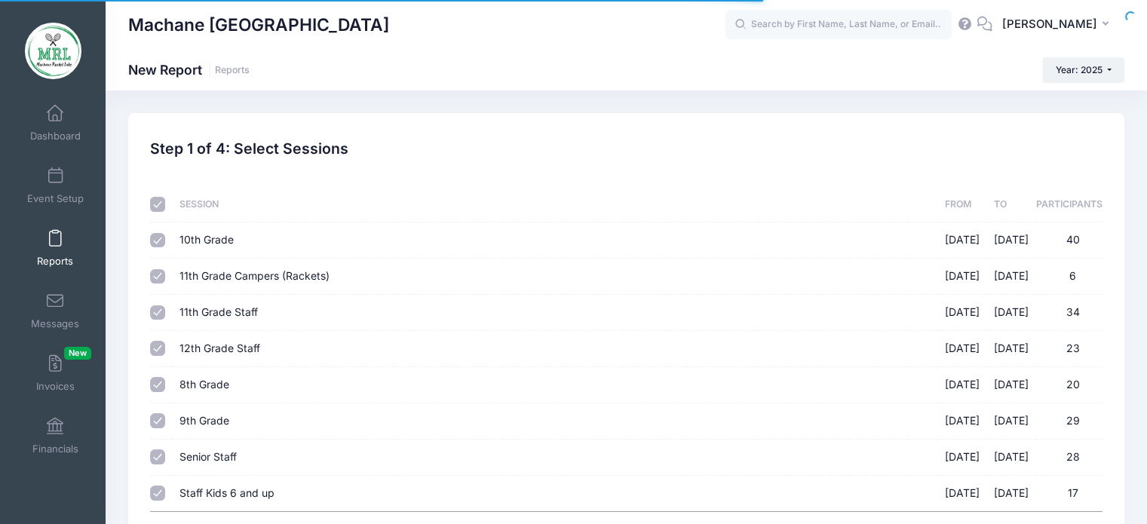
click at [151, 207] on input "checkbox" at bounding box center [157, 204] width 15 height 15
checkbox input "false"
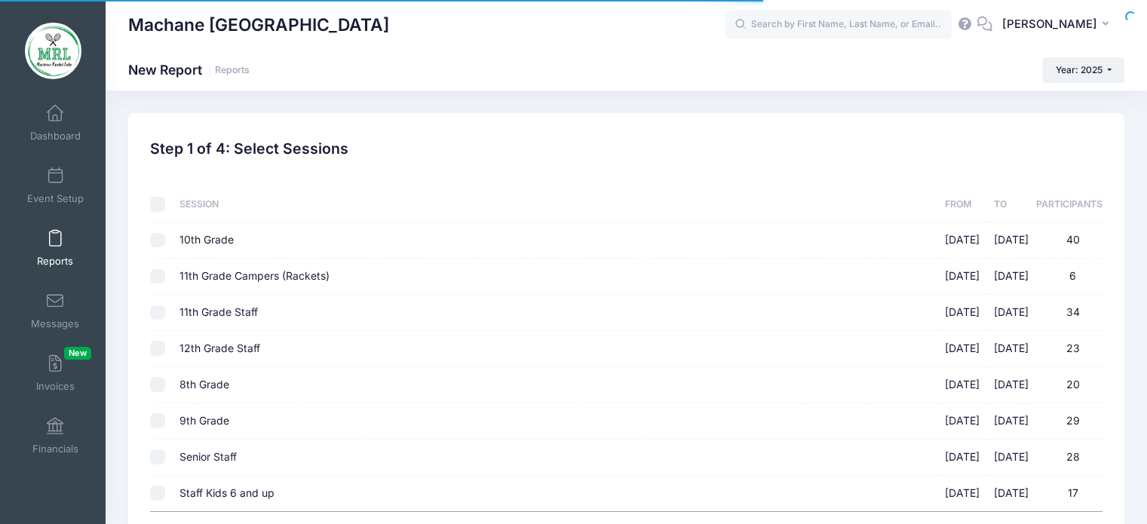
checkbox input "false"
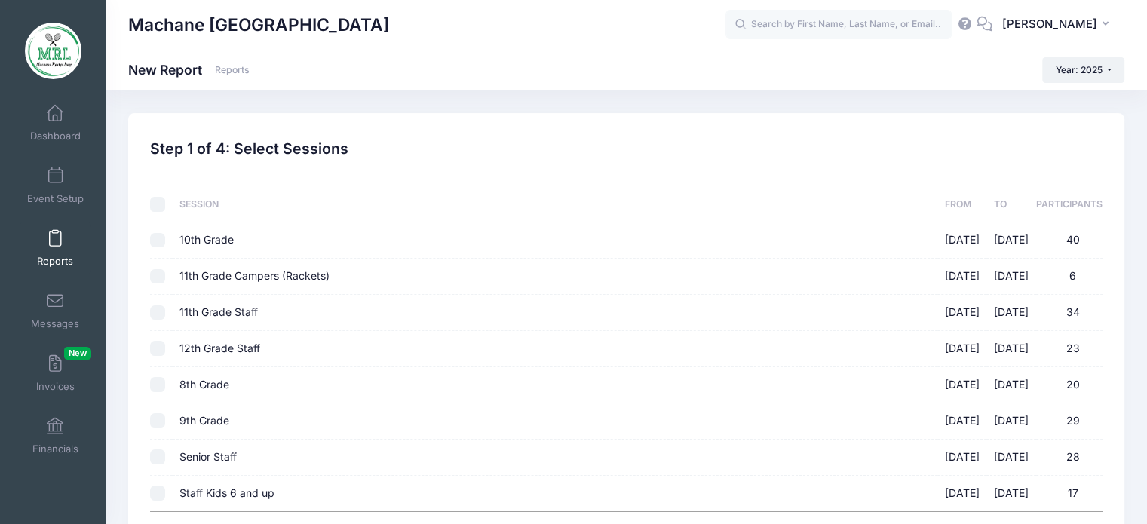
click at [154, 310] on input "11th Grade Staff [DATE] - [DATE] 34" at bounding box center [157, 312] width 15 height 15
checkbox input "true"
click at [152, 353] on input "12th Grade Staff 08/14/2025 - 08/28/2025 23" at bounding box center [157, 348] width 15 height 15
checkbox input "true"
click at [161, 461] on input "Senior Staff 08/14/2025 - 08/28/2025 28" at bounding box center [157, 456] width 15 height 15
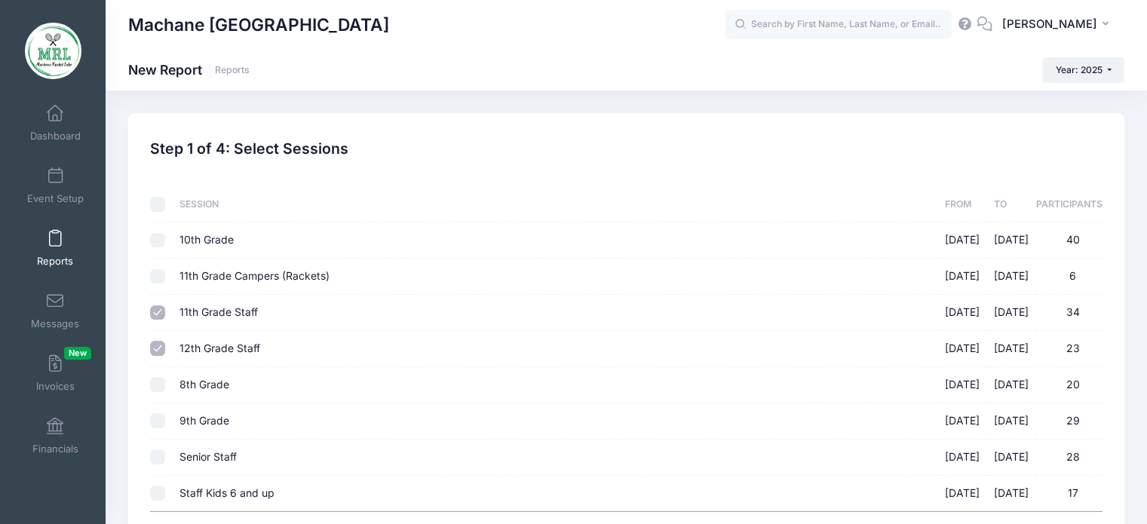
checkbox input "true"
drag, startPoint x: 1145, startPoint y: 316, endPoint x: 1157, endPoint y: 415, distance: 100.3
click at [1147, 415] on html "Processing Request Please wait while we prepare the data... Processing Request …" at bounding box center [573, 262] width 1147 height 524
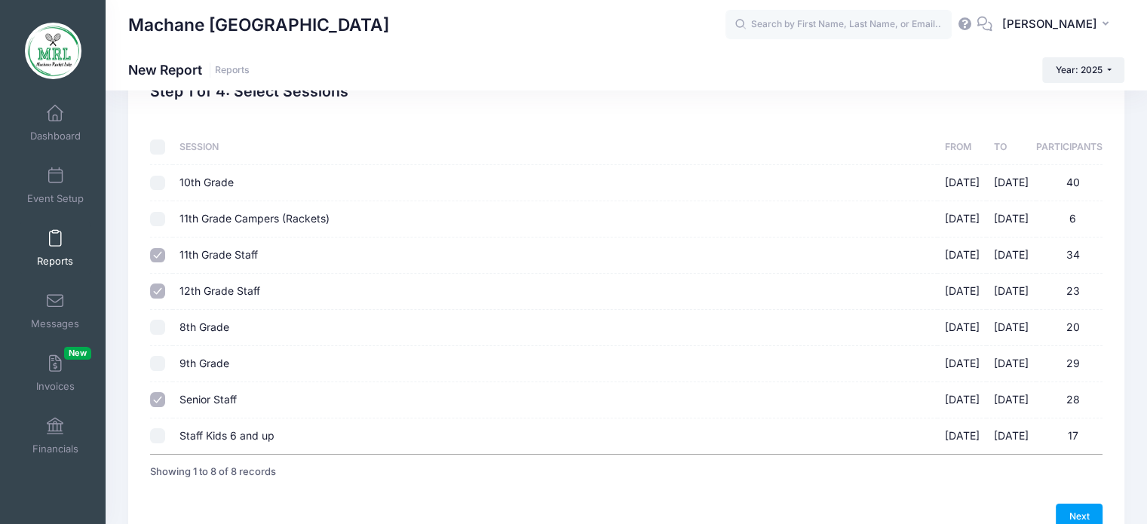
scroll to position [59, 0]
click at [1083, 502] on link "Next" at bounding box center [1079, 515] width 47 height 26
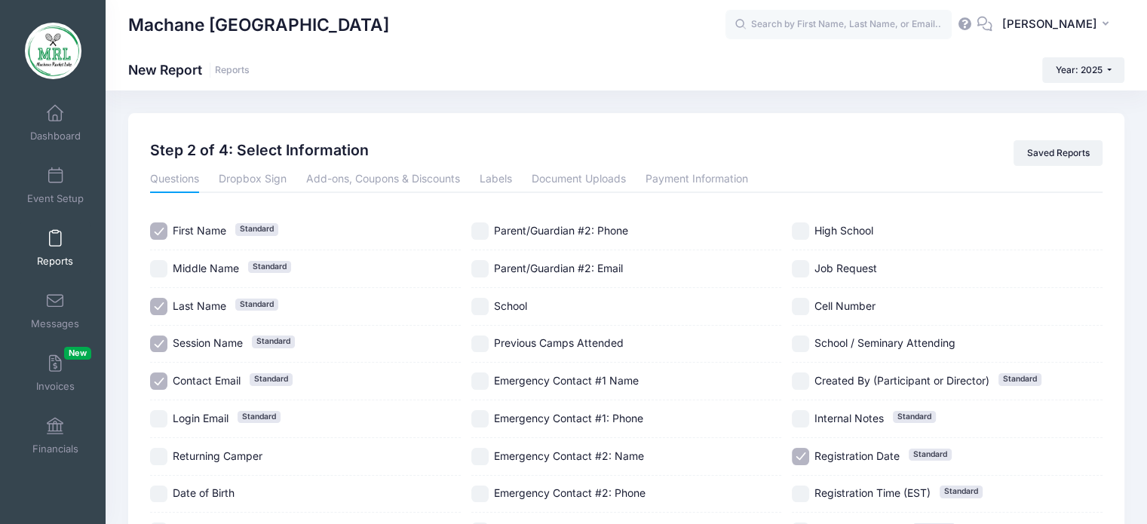
click at [808, 448] on label "Registration Date Standard" at bounding box center [947, 456] width 311 height 17
checkbox input "false"
click at [155, 379] on input "Contact Email Standard" at bounding box center [158, 380] width 17 height 17
checkbox input "false"
click at [160, 346] on input "Session Name Standard" at bounding box center [158, 344] width 17 height 17
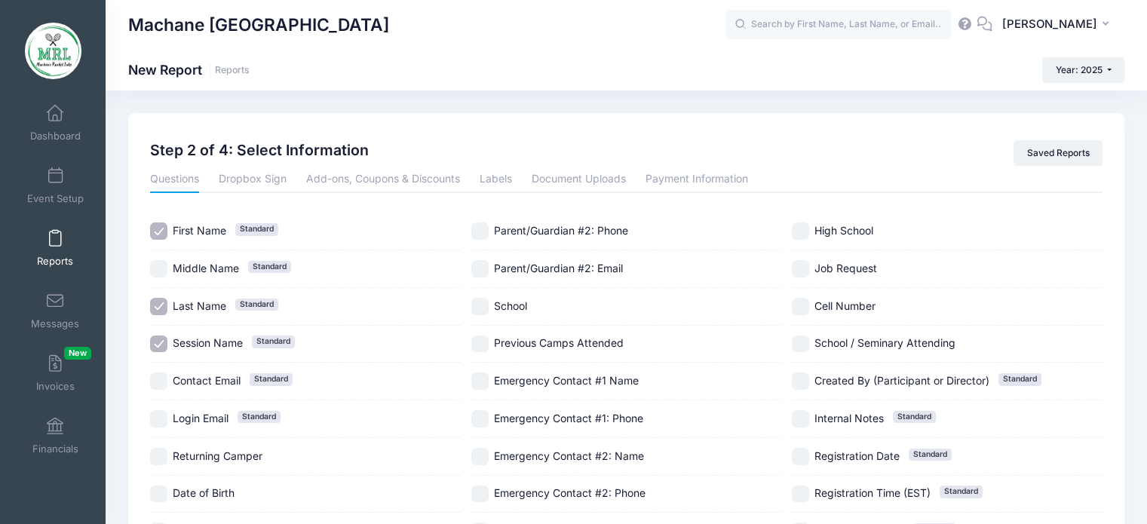
checkbox input "false"
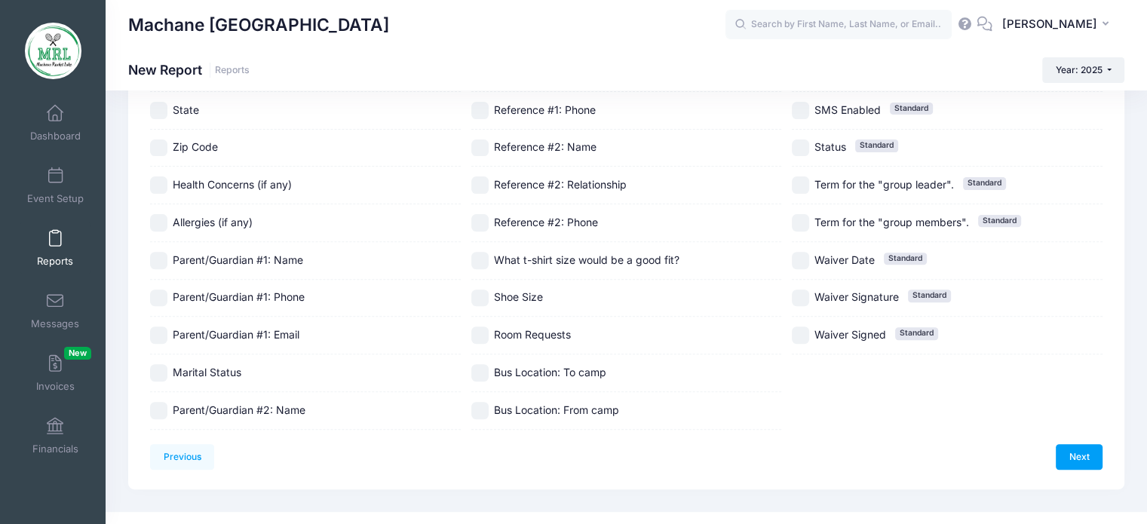
scroll to position [515, 0]
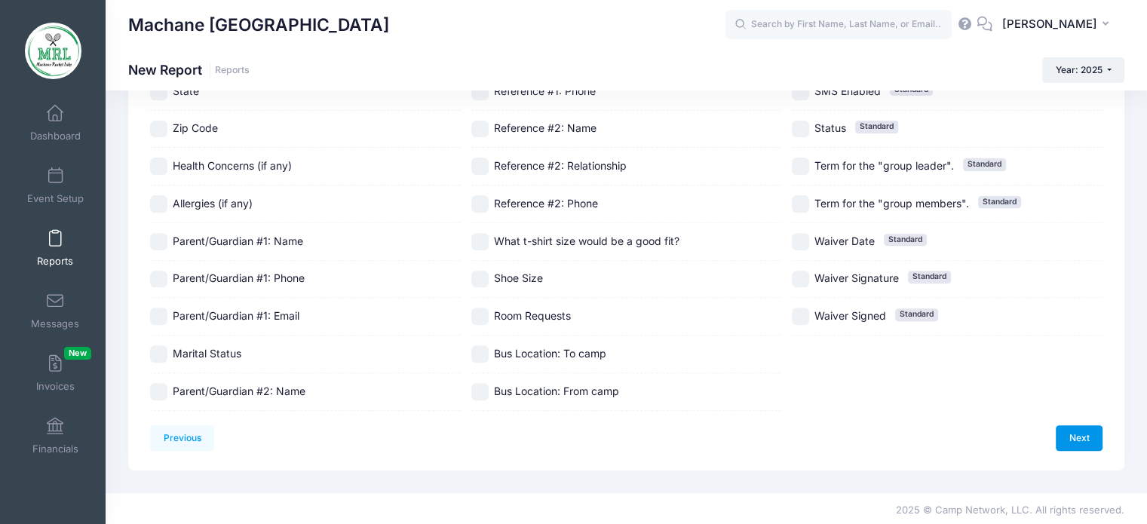
click at [1082, 434] on link "Next" at bounding box center [1079, 438] width 47 height 26
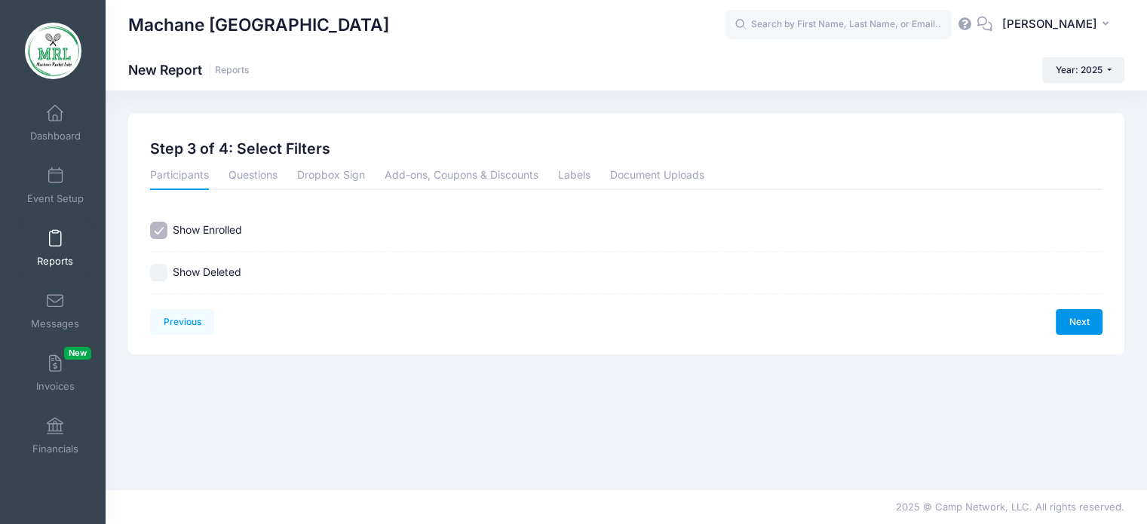
scroll to position [0, 0]
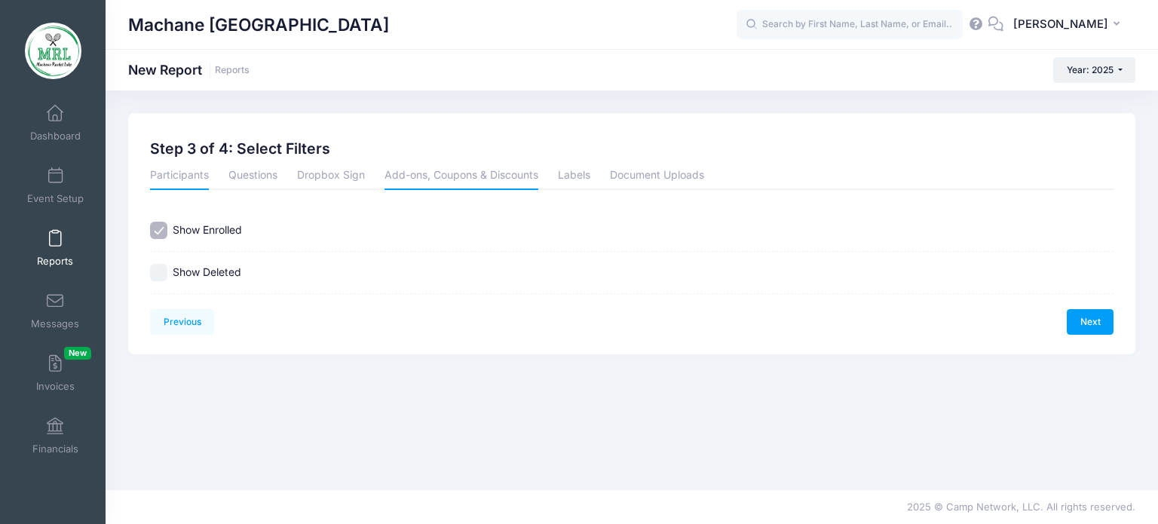
click at [428, 186] on link "Add-ons, Coupons & Discounts" at bounding box center [462, 176] width 154 height 27
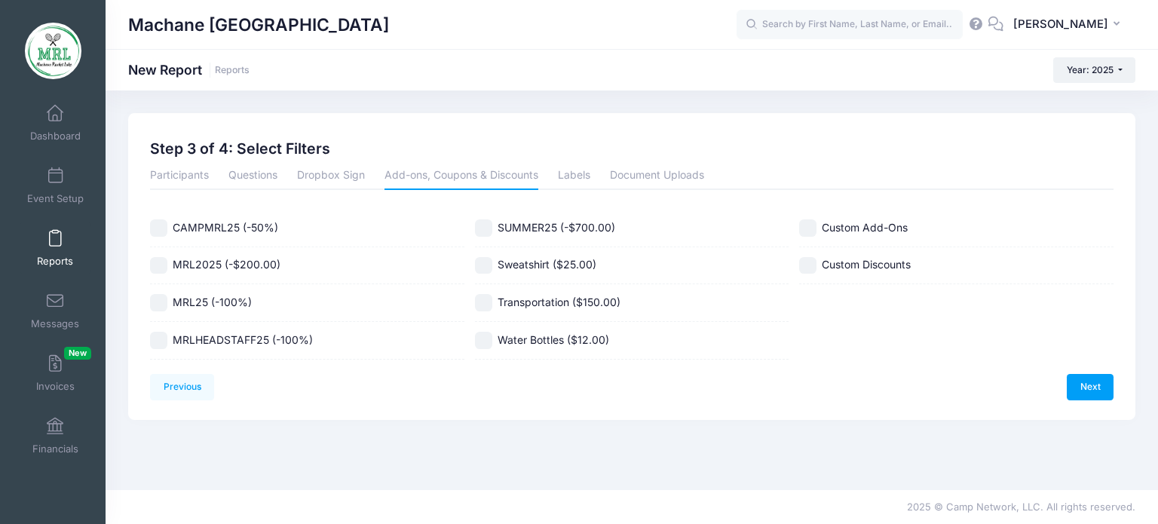
click at [484, 341] on input "Water Bottles ($12.00)" at bounding box center [483, 340] width 17 height 17
checkbox input "true"
click at [1095, 388] on link "Next" at bounding box center [1090, 387] width 47 height 26
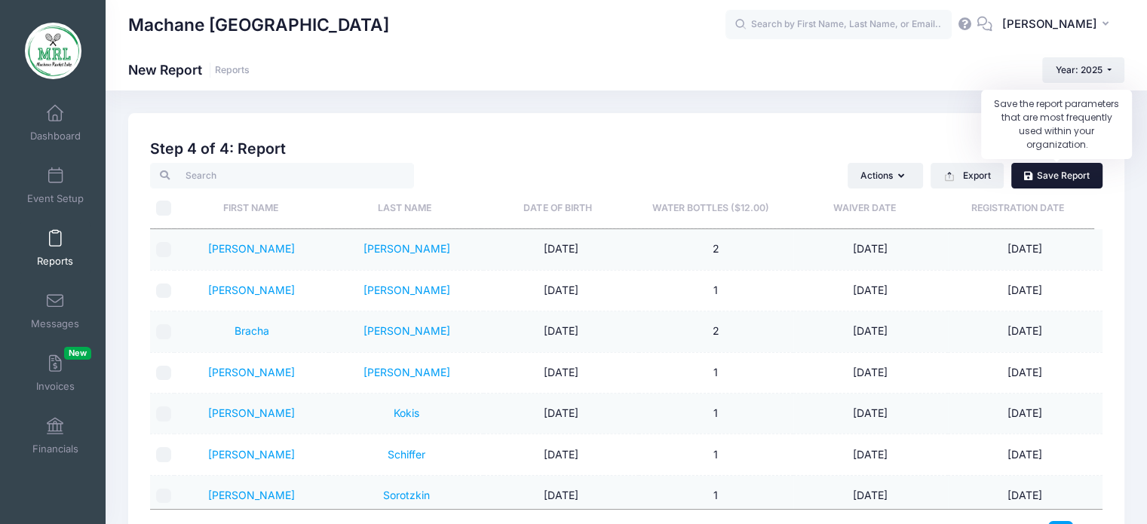
click at [1062, 176] on link "Save Report" at bounding box center [1056, 176] width 91 height 26
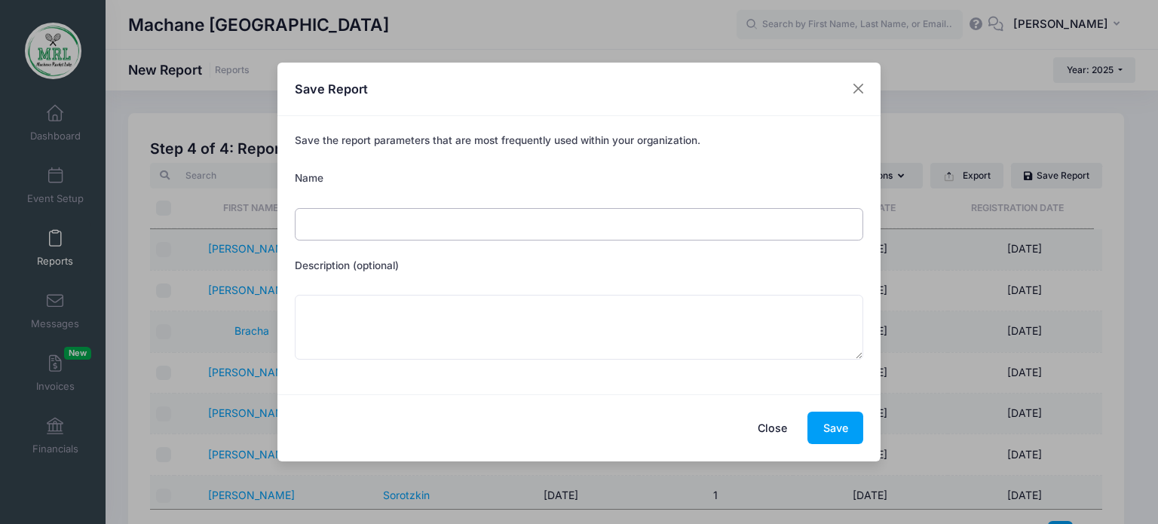
click at [326, 225] on input "Name" at bounding box center [579, 224] width 569 height 32
type input "water bottles"
click at [832, 426] on button "Save" at bounding box center [836, 428] width 56 height 32
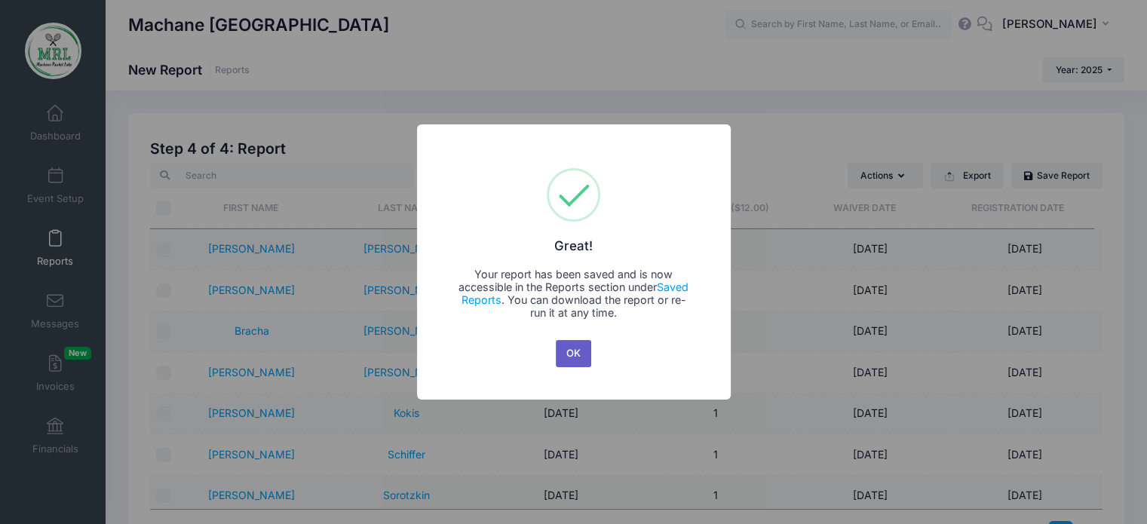
click at [577, 351] on button "OK" at bounding box center [574, 353] width 36 height 27
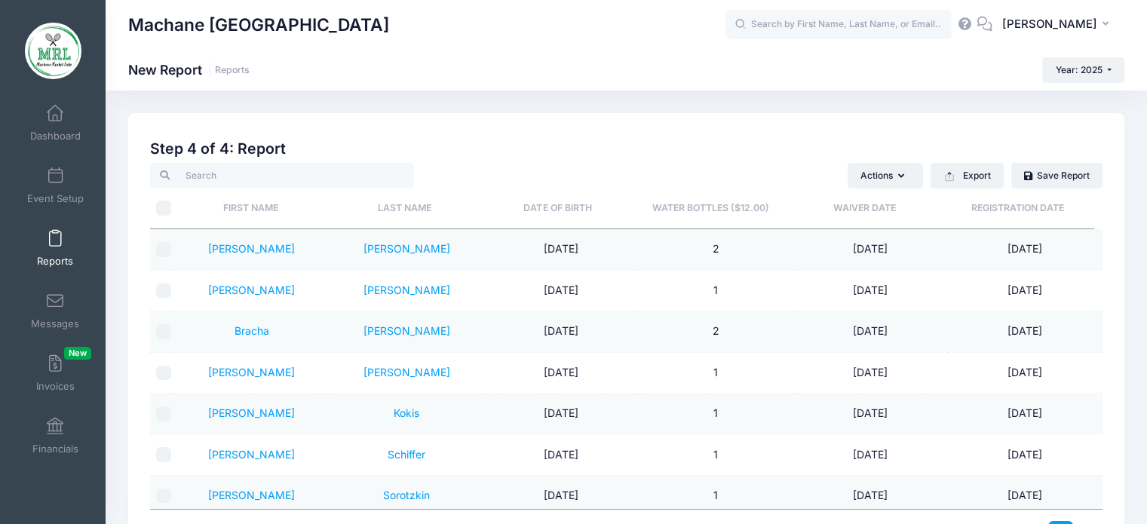
scroll to position [59, 0]
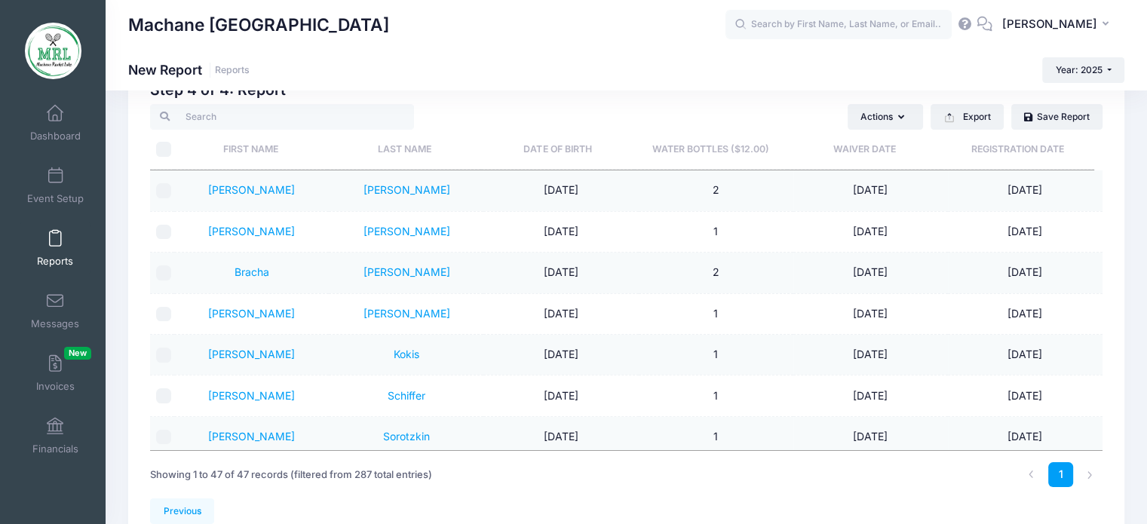
click at [55, 232] on span at bounding box center [55, 239] width 0 height 17
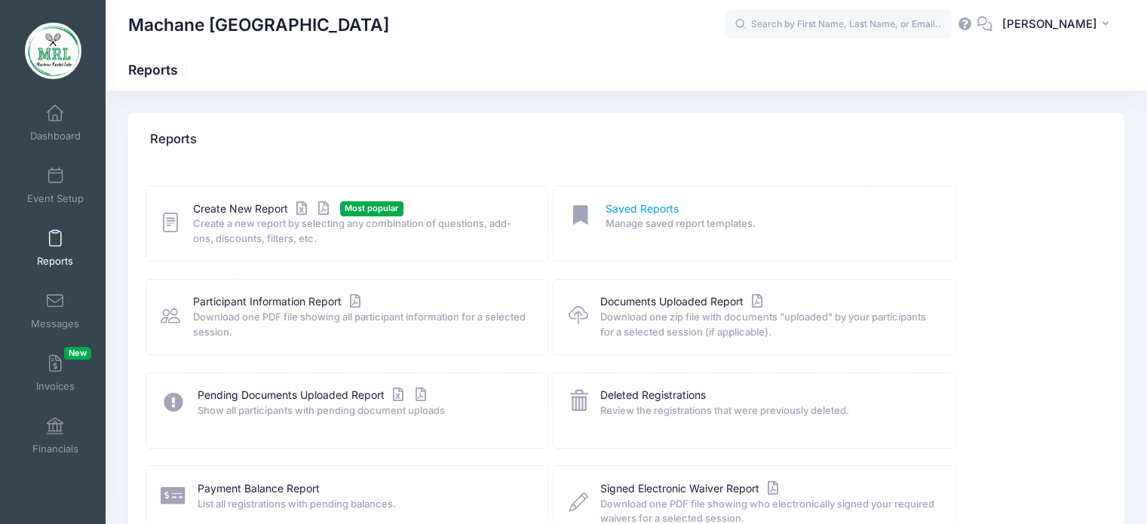
click at [657, 213] on link "Saved Reports" at bounding box center [641, 209] width 73 height 16
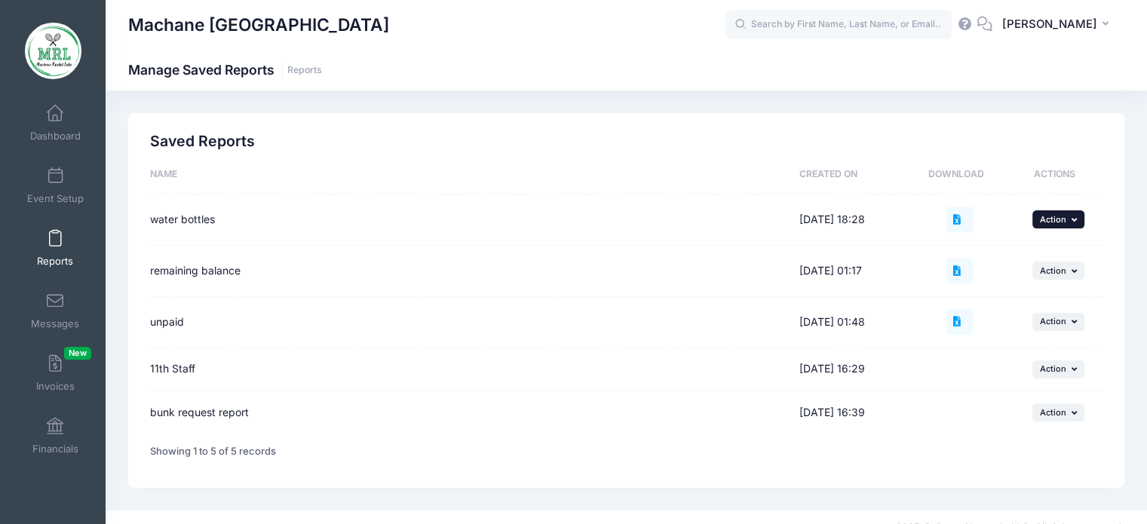
click at [1071, 217] on icon "button" at bounding box center [1075, 220] width 9 height 8
click at [957, 222] on icon at bounding box center [959, 220] width 12 height 10
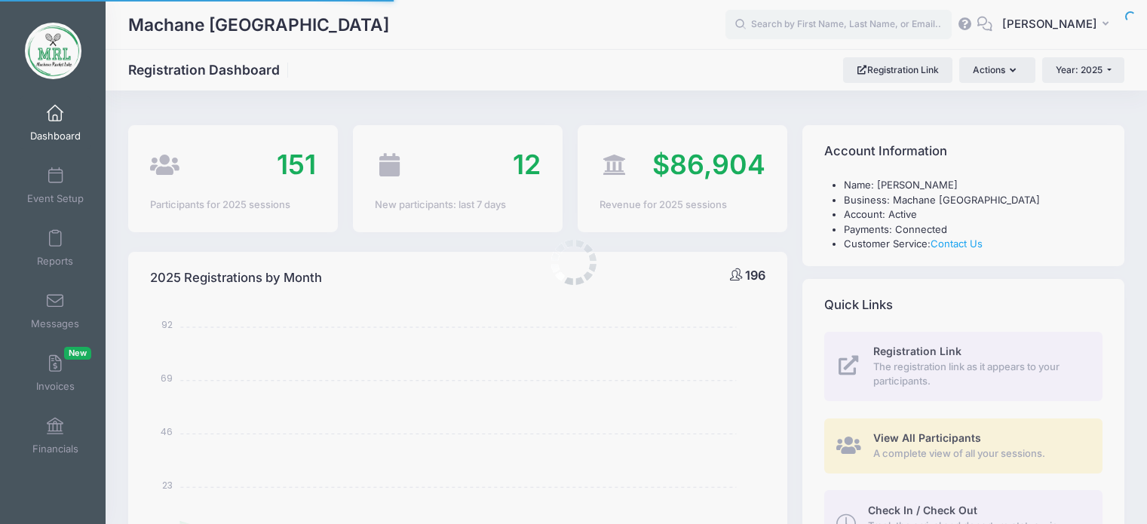
select select
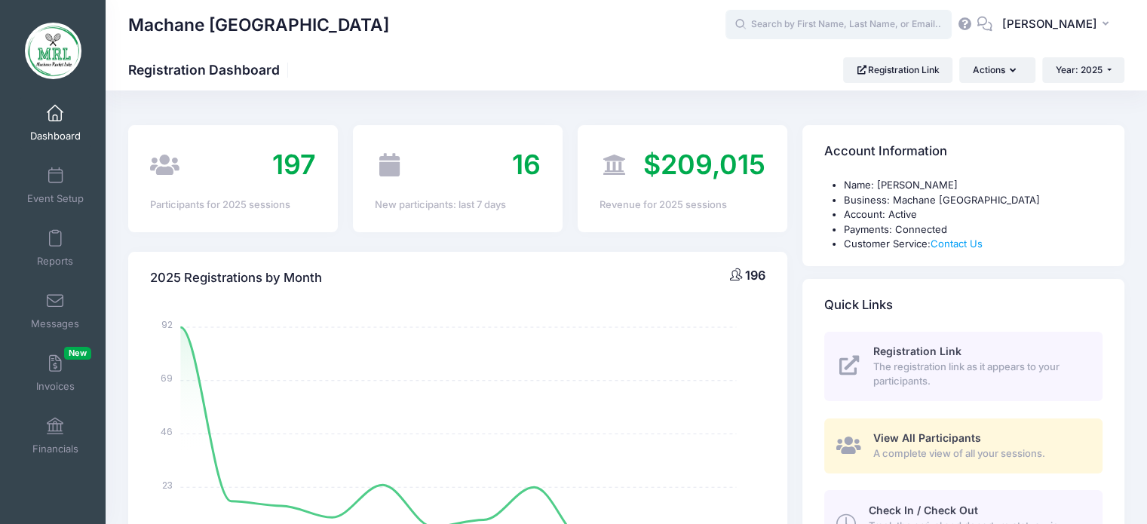
click at [803, 23] on input "text" at bounding box center [838, 25] width 226 height 30
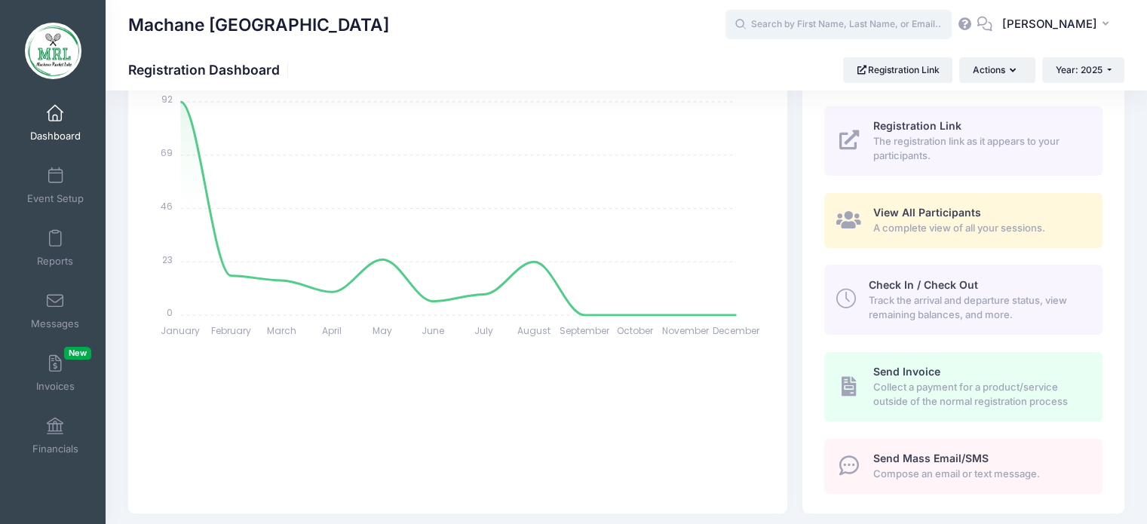
scroll to position [226, 0]
click at [759, 36] on input "text" at bounding box center [838, 25] width 226 height 30
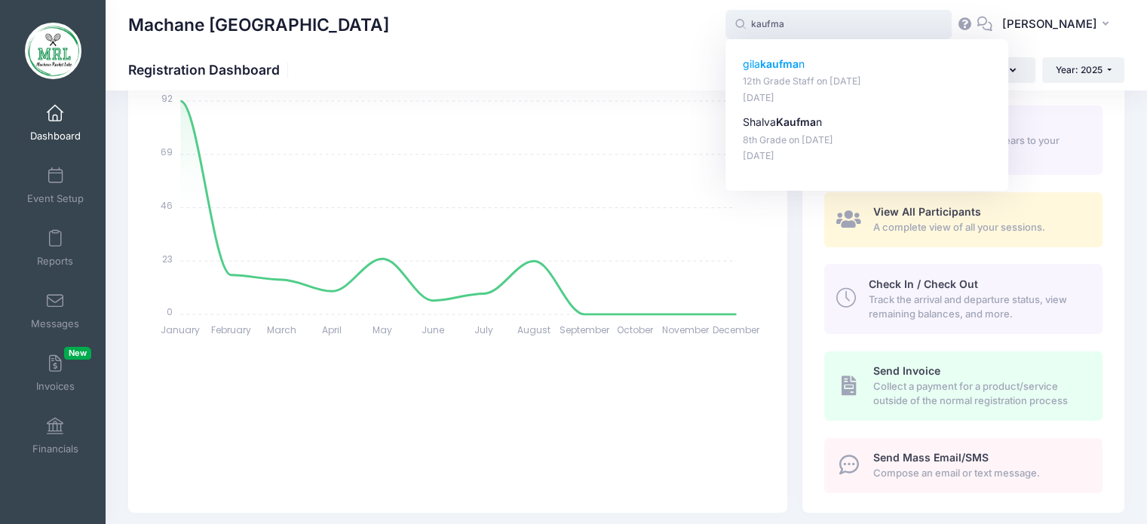
click at [765, 57] on p "gila kaufma n" at bounding box center [867, 65] width 249 height 16
type input "[PERSON_NAME] (12th Grade Staff, [DATE])"
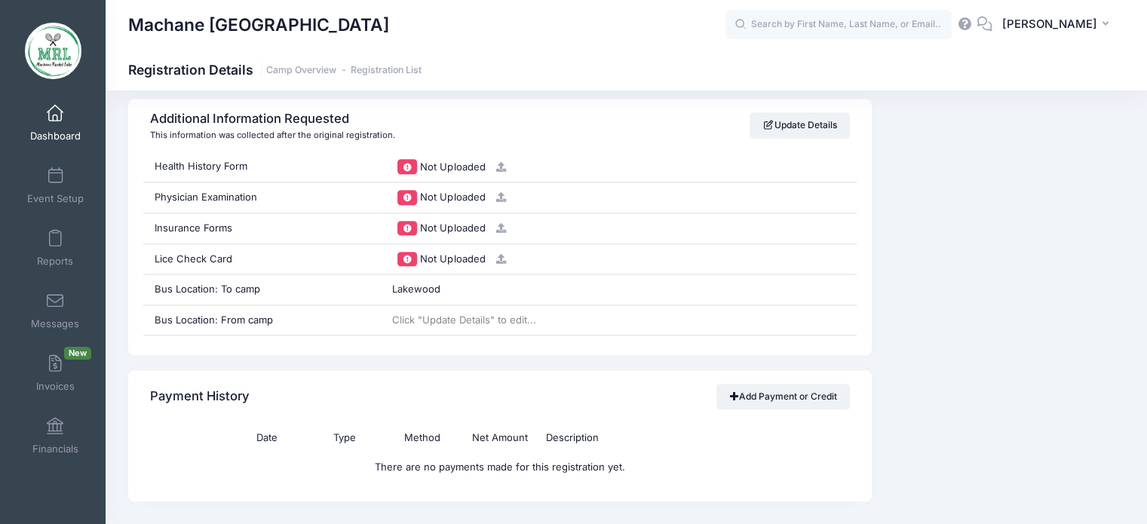
scroll to position [1435, 0]
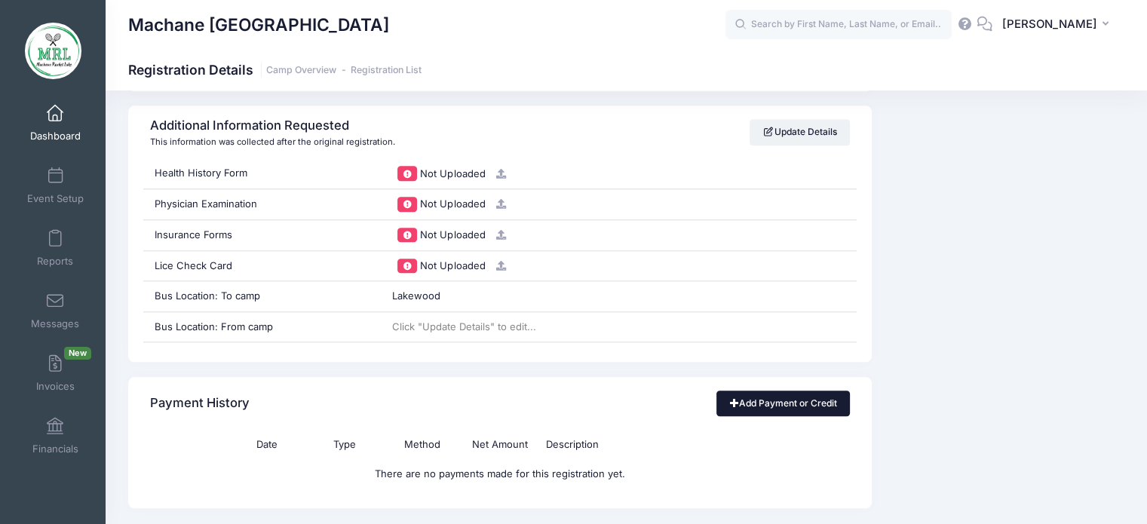
click at [785, 404] on link "Add Payment or Credit" at bounding box center [782, 404] width 133 height 26
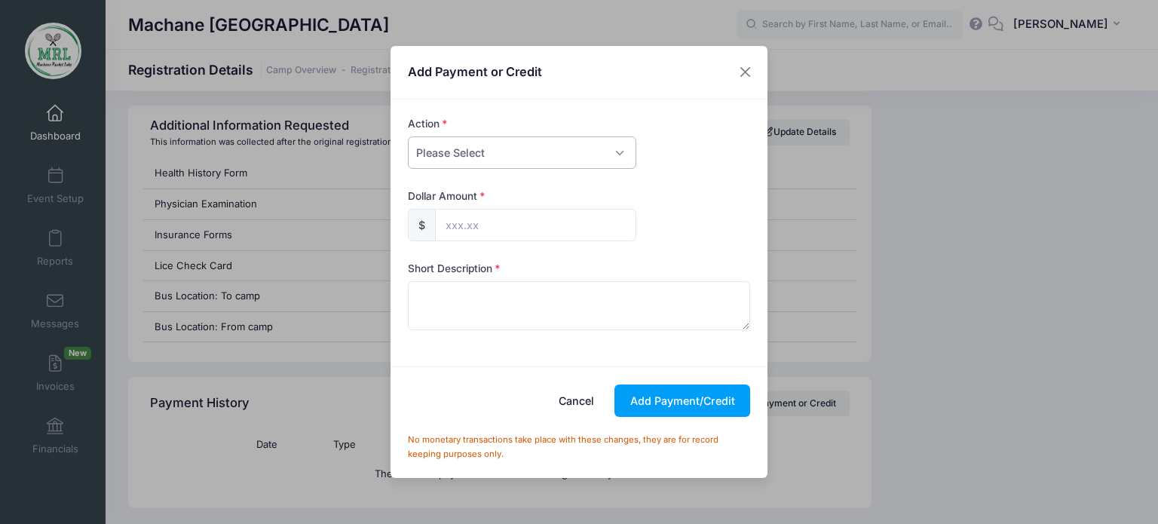
click at [621, 155] on select "Please Select Payment Credit Refund (Offline)" at bounding box center [522, 152] width 228 height 32
select select "payment"
click at [408, 136] on select "Please Select Payment Credit Refund (Offline)" at bounding box center [522, 152] width 228 height 32
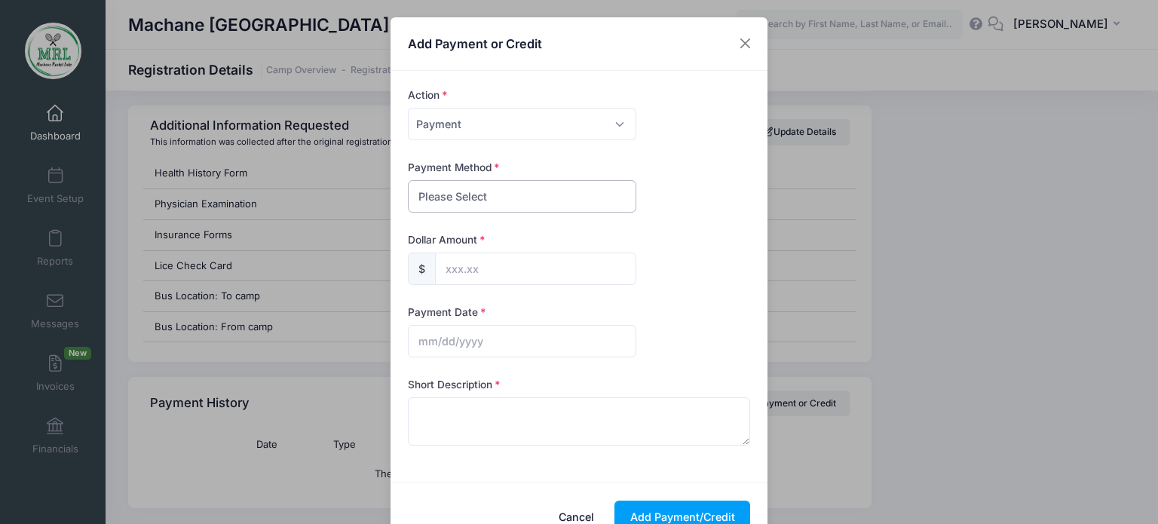
click at [573, 201] on select "Please Select PayPal Cash Check Bank Transfer Other" at bounding box center [522, 196] width 228 height 32
select select "cash"
click at [408, 180] on select "Please Select PayPal Cash Check Bank Transfer Other" at bounding box center [522, 196] width 228 height 32
click at [516, 266] on input "text" at bounding box center [535, 269] width 201 height 32
type input "70.00"
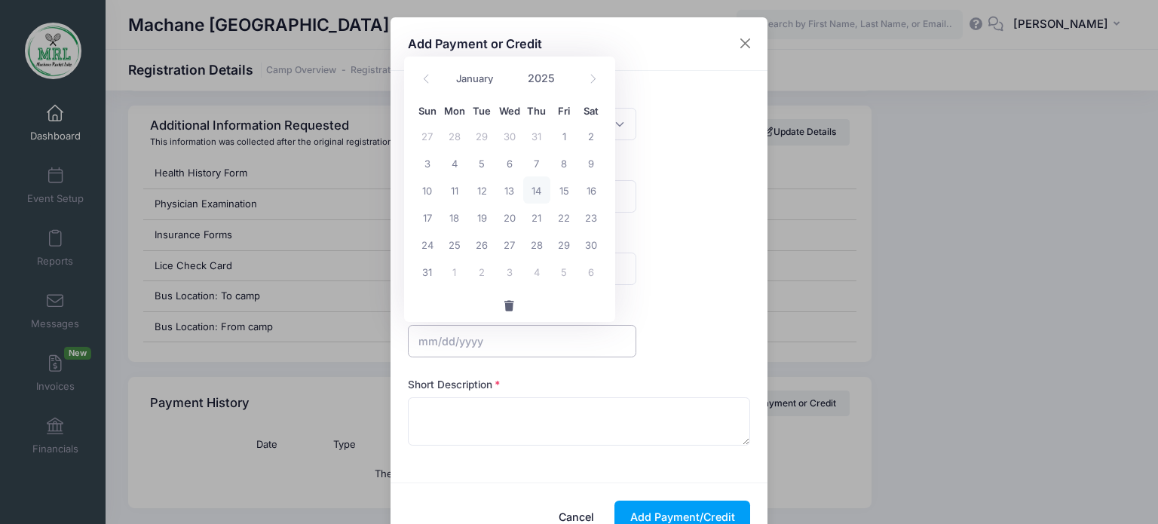
click at [470, 339] on input "text" at bounding box center [522, 341] width 228 height 32
click at [535, 188] on span "14" at bounding box center [536, 189] width 27 height 27
type input "[DATE]"
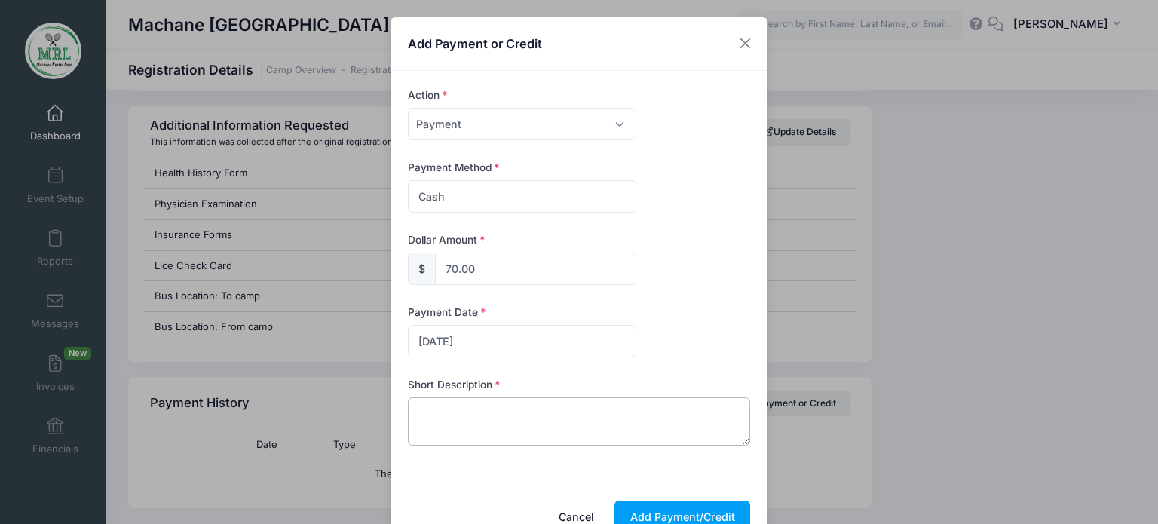
click at [443, 421] on textarea at bounding box center [579, 421] width 343 height 48
type textarea "cash"
click at [660, 510] on button "Add Payment/Credit" at bounding box center [683, 517] width 136 height 32
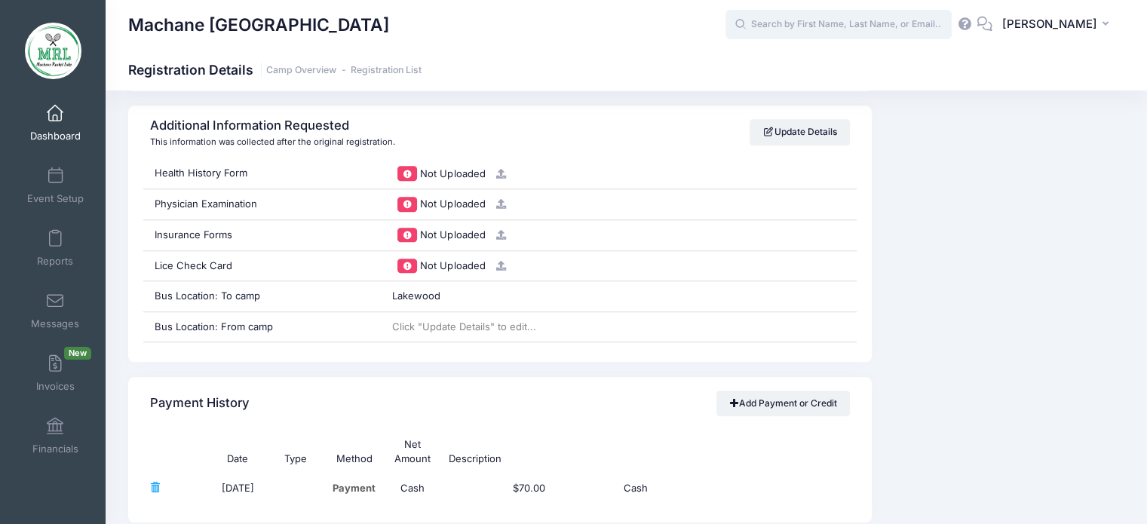
click at [809, 29] on input "text" at bounding box center [838, 25] width 226 height 30
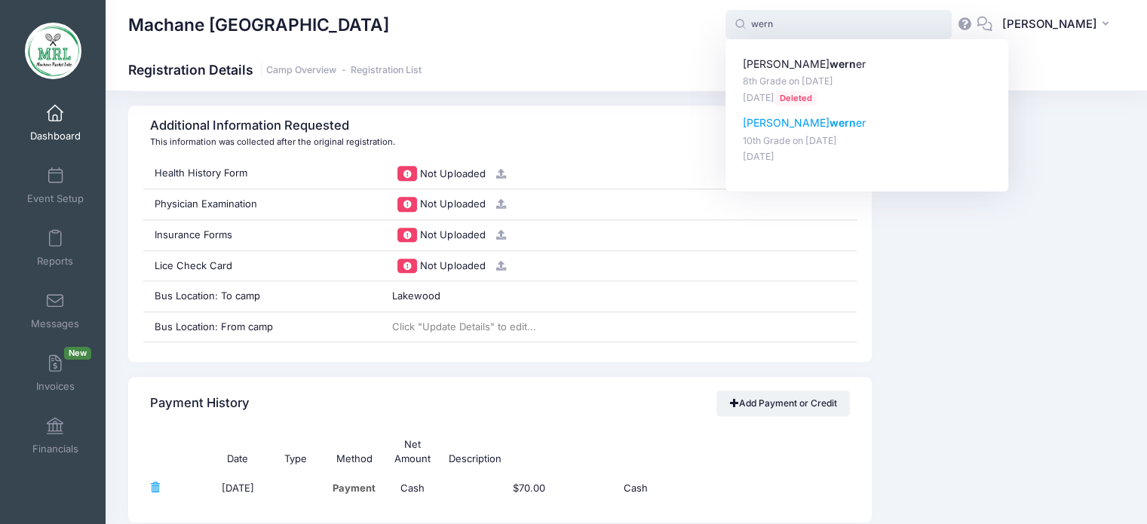
click at [777, 127] on p "Malky wern er" at bounding box center [867, 123] width 249 height 16
type input "Malky werner (10th Grade, Aug-14, 2025)"
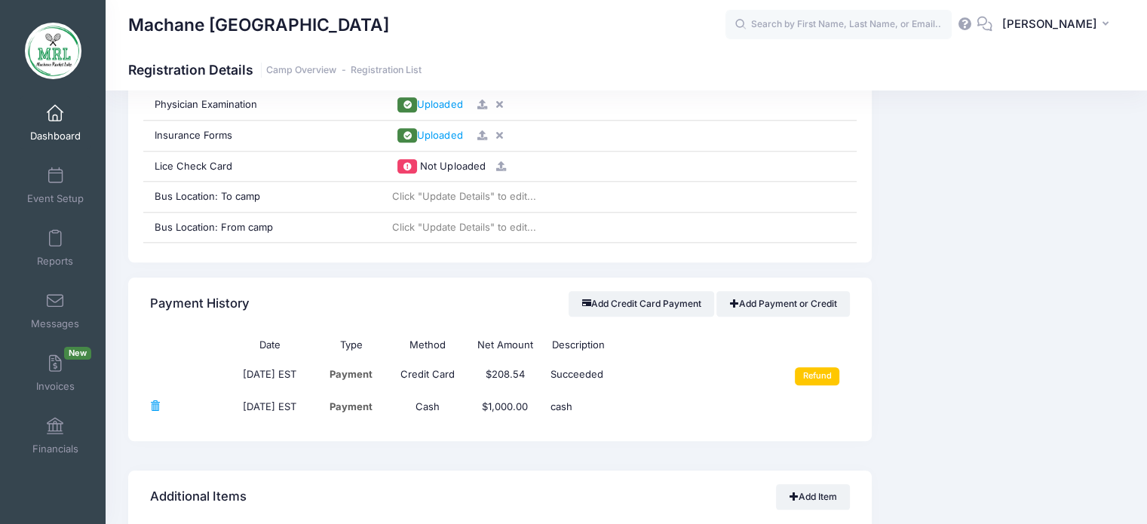
scroll to position [1608, 0]
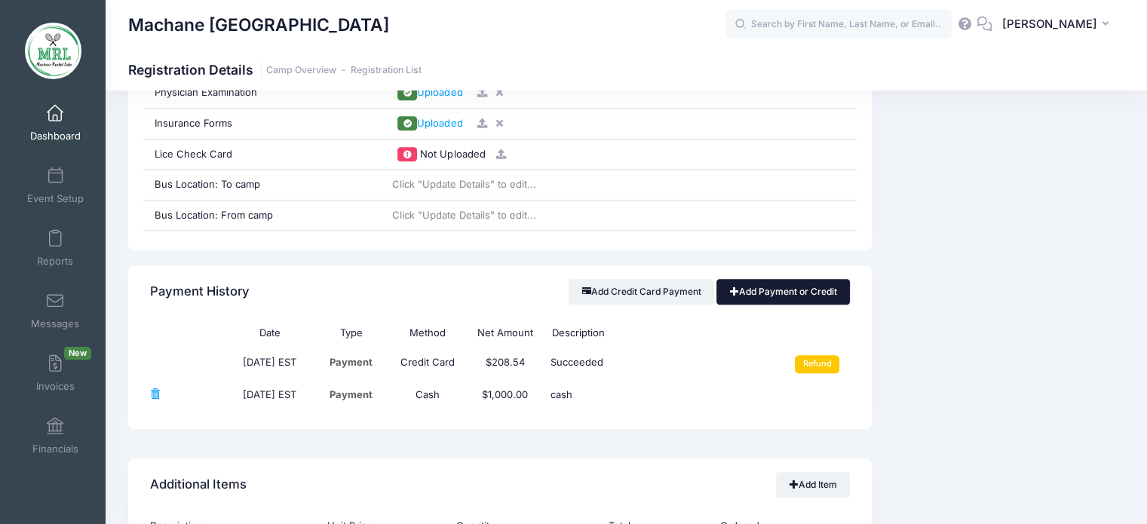
click at [811, 287] on link "Add Payment or Credit" at bounding box center [782, 292] width 133 height 26
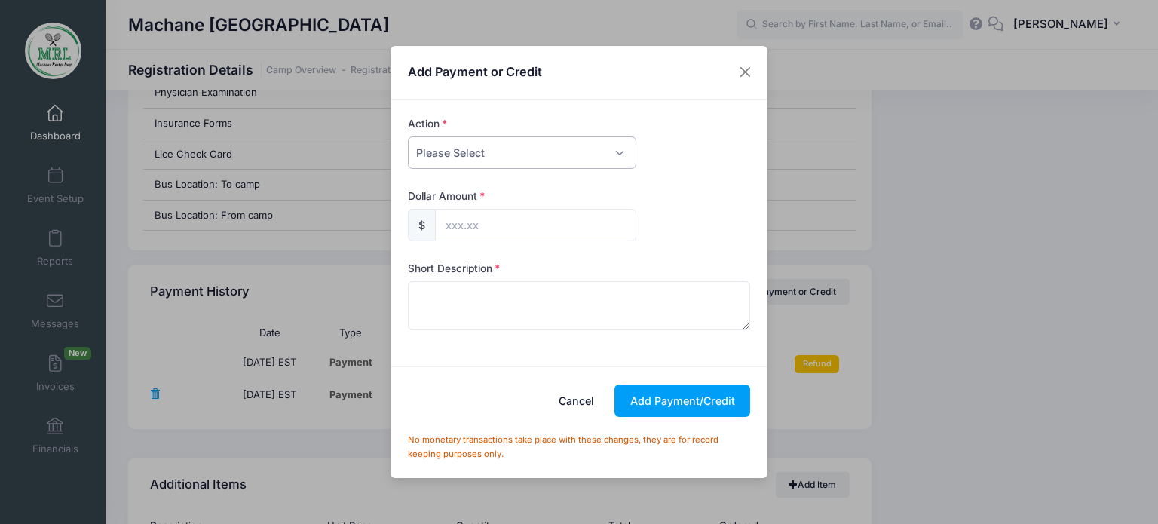
click at [615, 159] on select "Please Select Payment Credit Refund (Offline)" at bounding box center [522, 152] width 228 height 32
select select "payment"
click at [408, 136] on select "Please Select Payment Credit Refund (Offline)" at bounding box center [522, 152] width 228 height 32
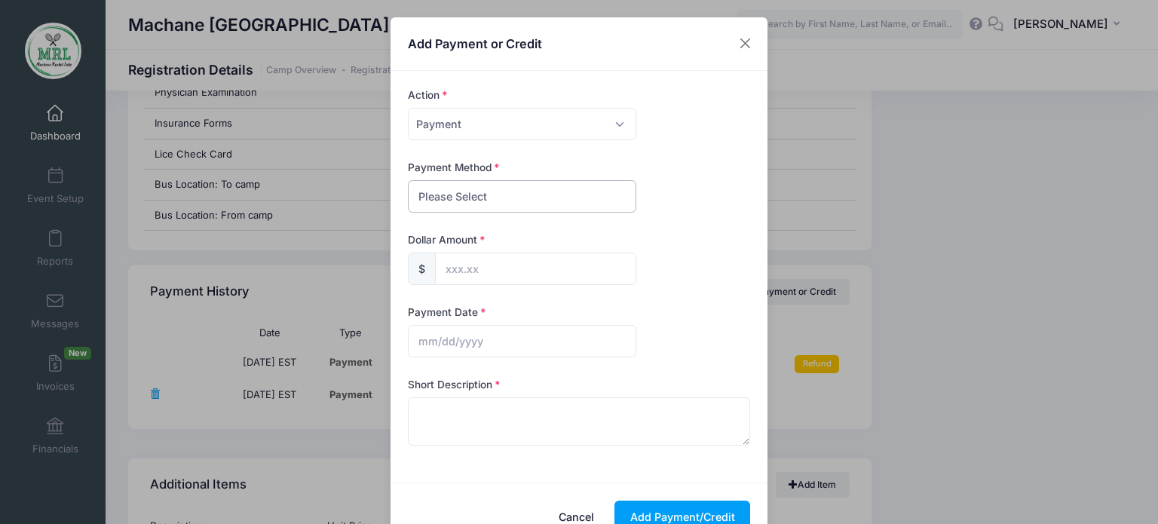
click at [565, 191] on select "Please Select PayPal Cash Check Bank Transfer Other" at bounding box center [522, 196] width 228 height 32
select select "cash"
click at [408, 180] on select "Please Select PayPal Cash Check Bank Transfer Other" at bounding box center [522, 196] width 228 height 32
click at [508, 277] on input "text" at bounding box center [535, 269] width 201 height 32
type input "503.00"
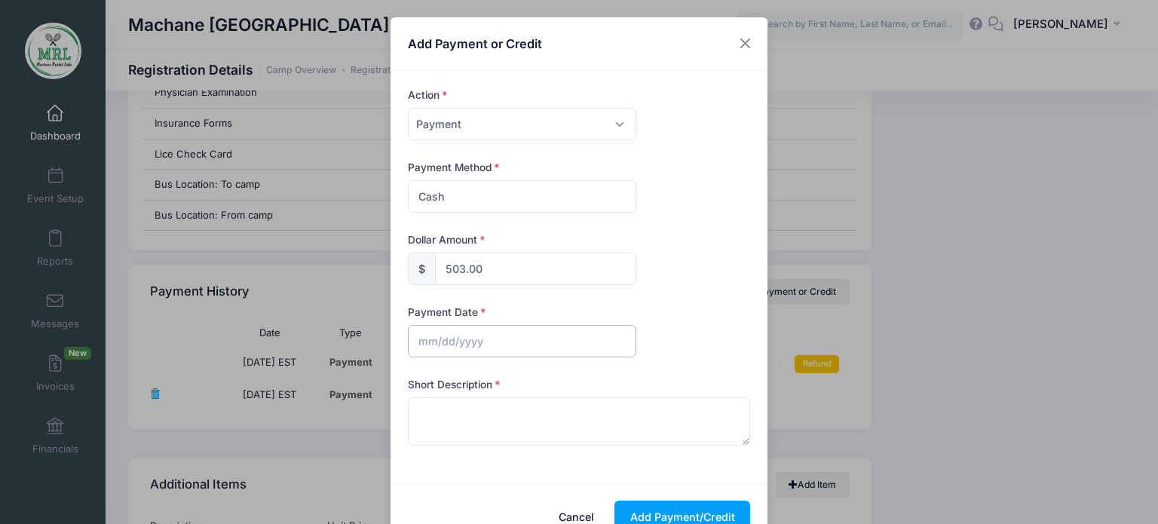
click at [470, 333] on input "text" at bounding box center [522, 341] width 228 height 32
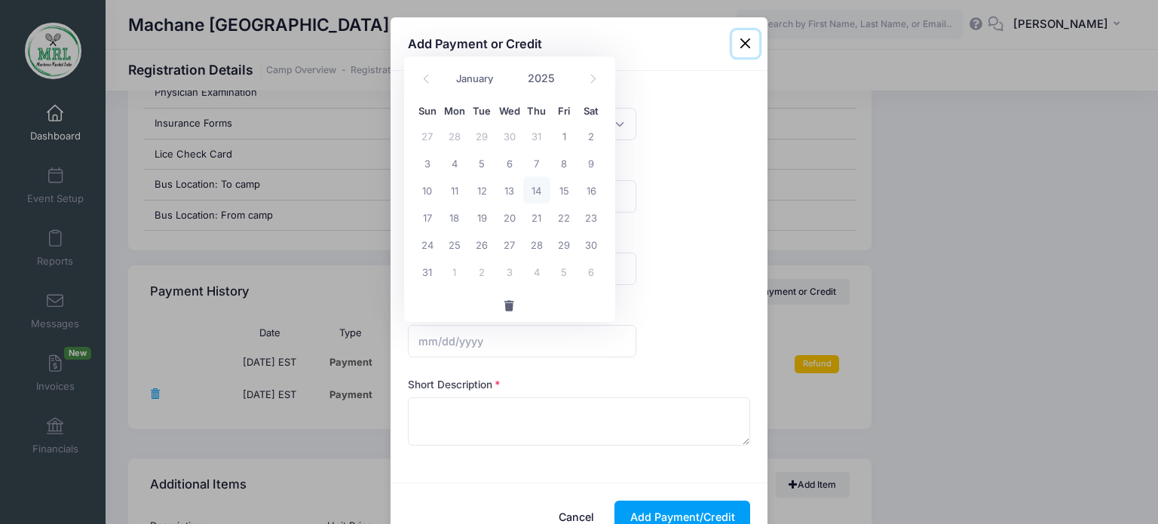
click at [540, 195] on span "14" at bounding box center [536, 189] width 27 height 27
type input "08/14/2025"
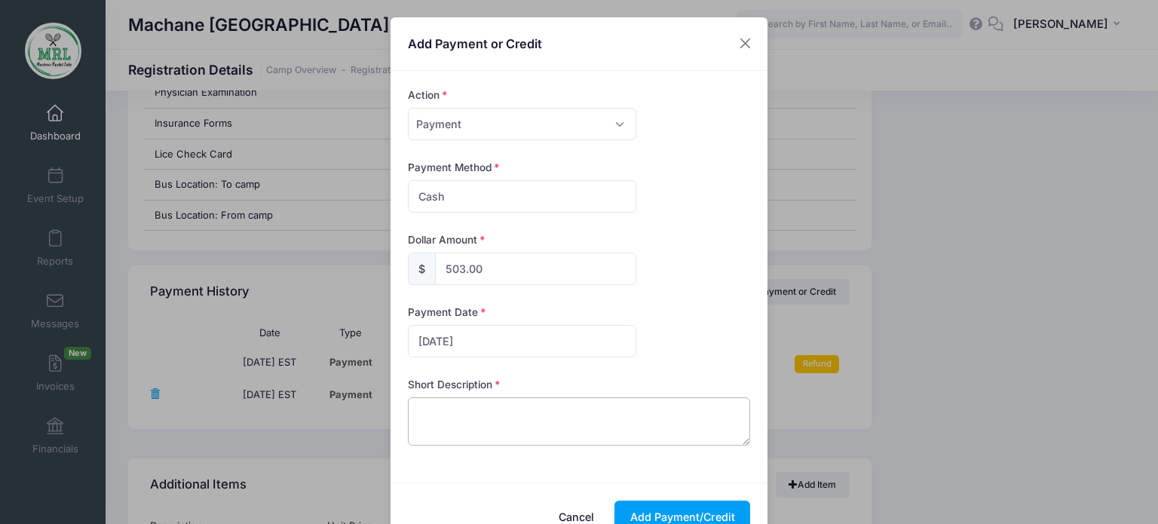
click at [455, 410] on textarea at bounding box center [579, 421] width 343 height 48
type textarea "cash"
click at [662, 515] on button "Add Payment/Credit" at bounding box center [683, 517] width 136 height 32
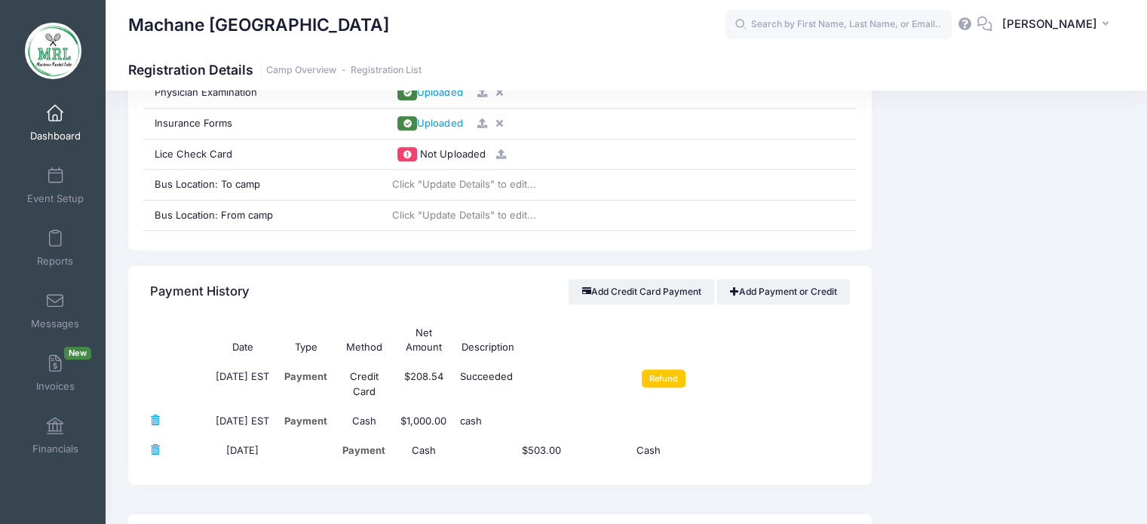
click at [1059, 347] on div "Event Information Event Machane Racket Lake Session 10th Grade From Aug 14th To…" at bounding box center [1005, 134] width 253 height 2674
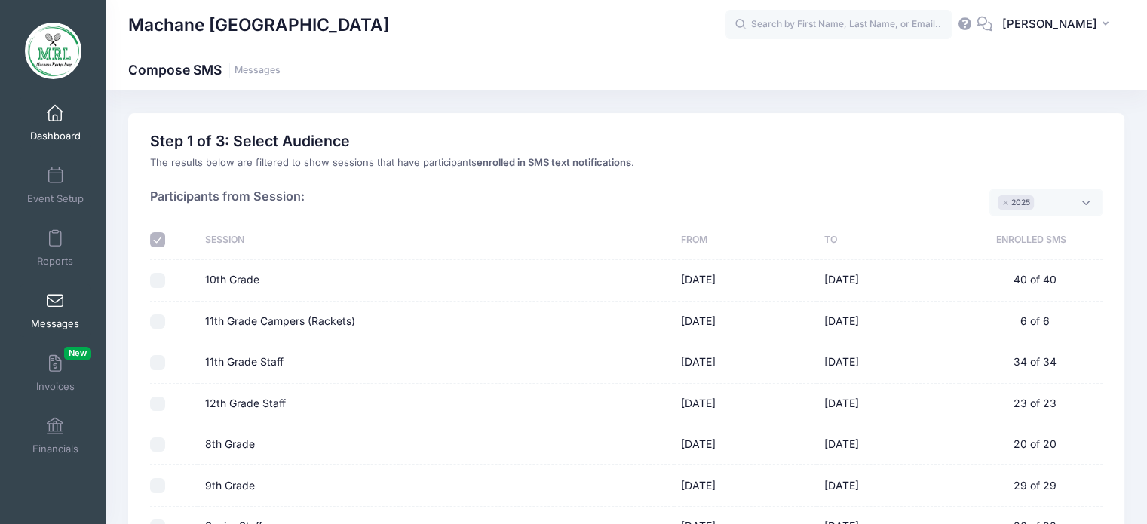
click at [55, 115] on span at bounding box center [55, 114] width 0 height 17
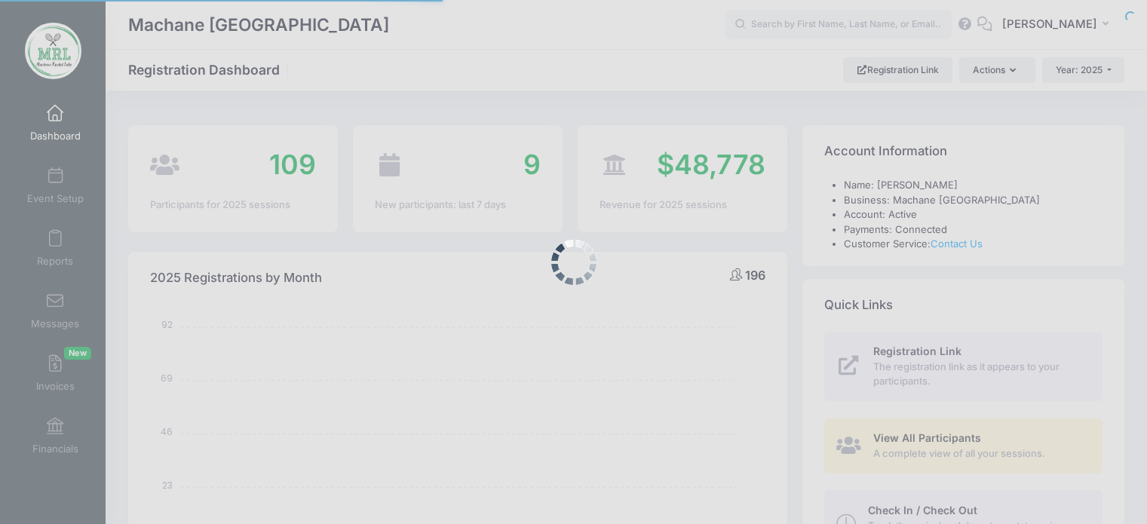
select select
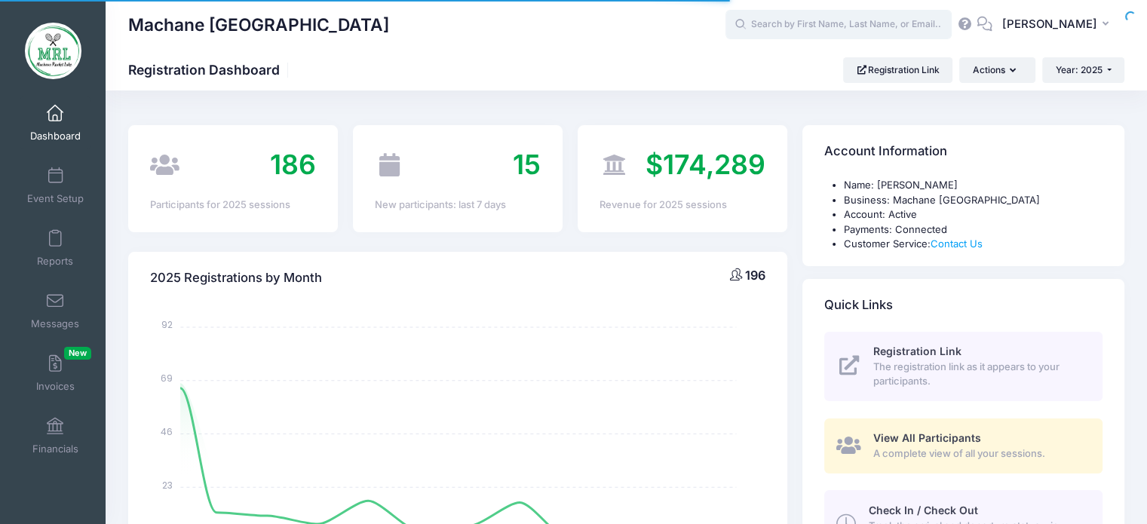
click at [852, 20] on input "text" at bounding box center [838, 25] width 226 height 30
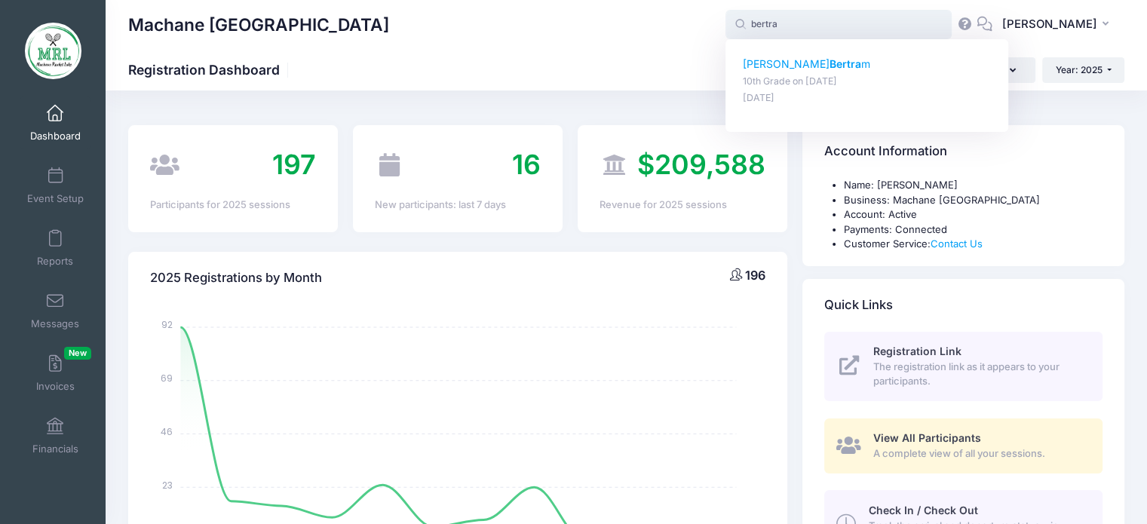
click at [829, 63] on strong "Bertra" at bounding box center [845, 63] width 32 height 13
type input "[PERSON_NAME] (10th Grade, [DATE])"
